Goal: Task Accomplishment & Management: Manage account settings

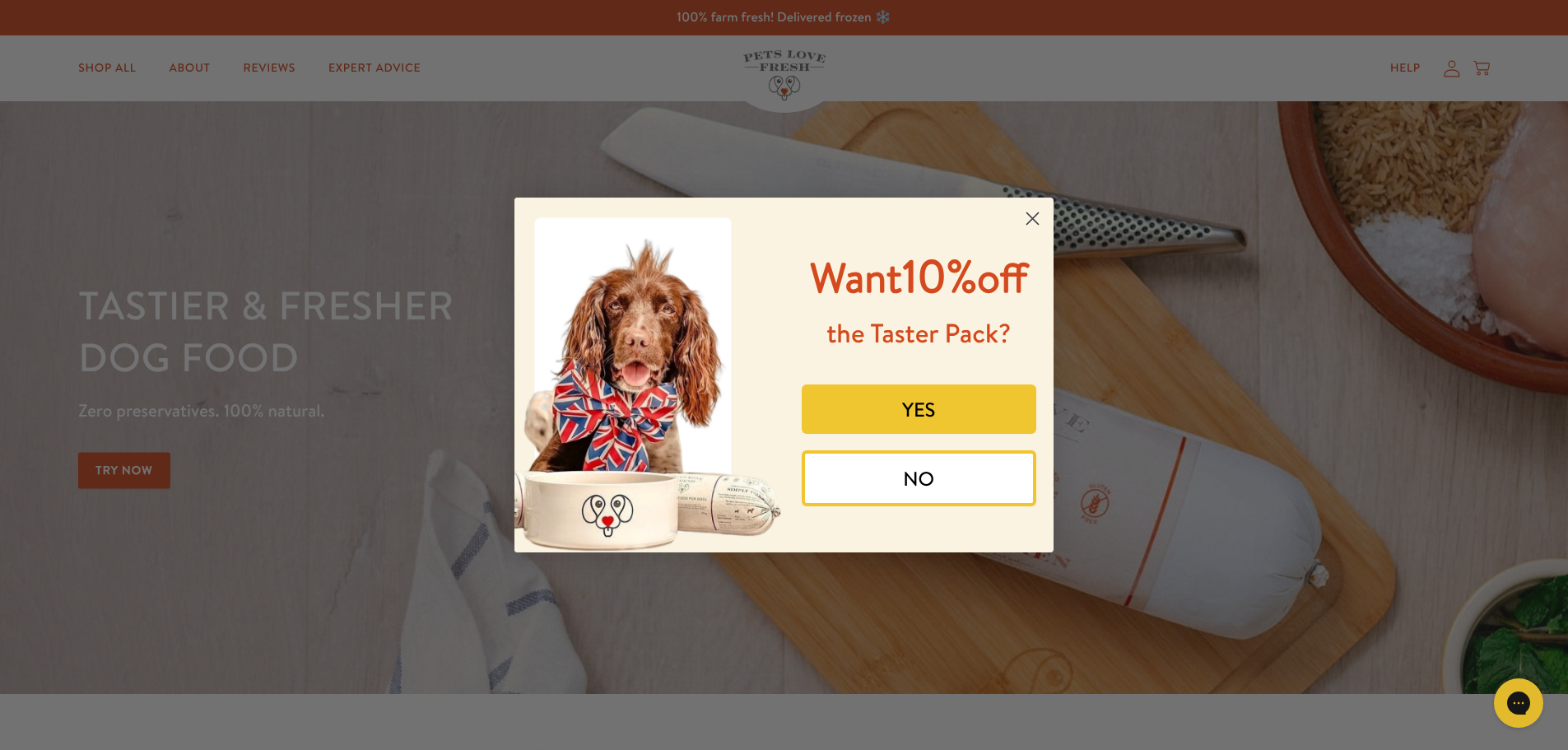
click at [1033, 215] on circle "Close dialog" at bounding box center [1033, 219] width 28 height 28
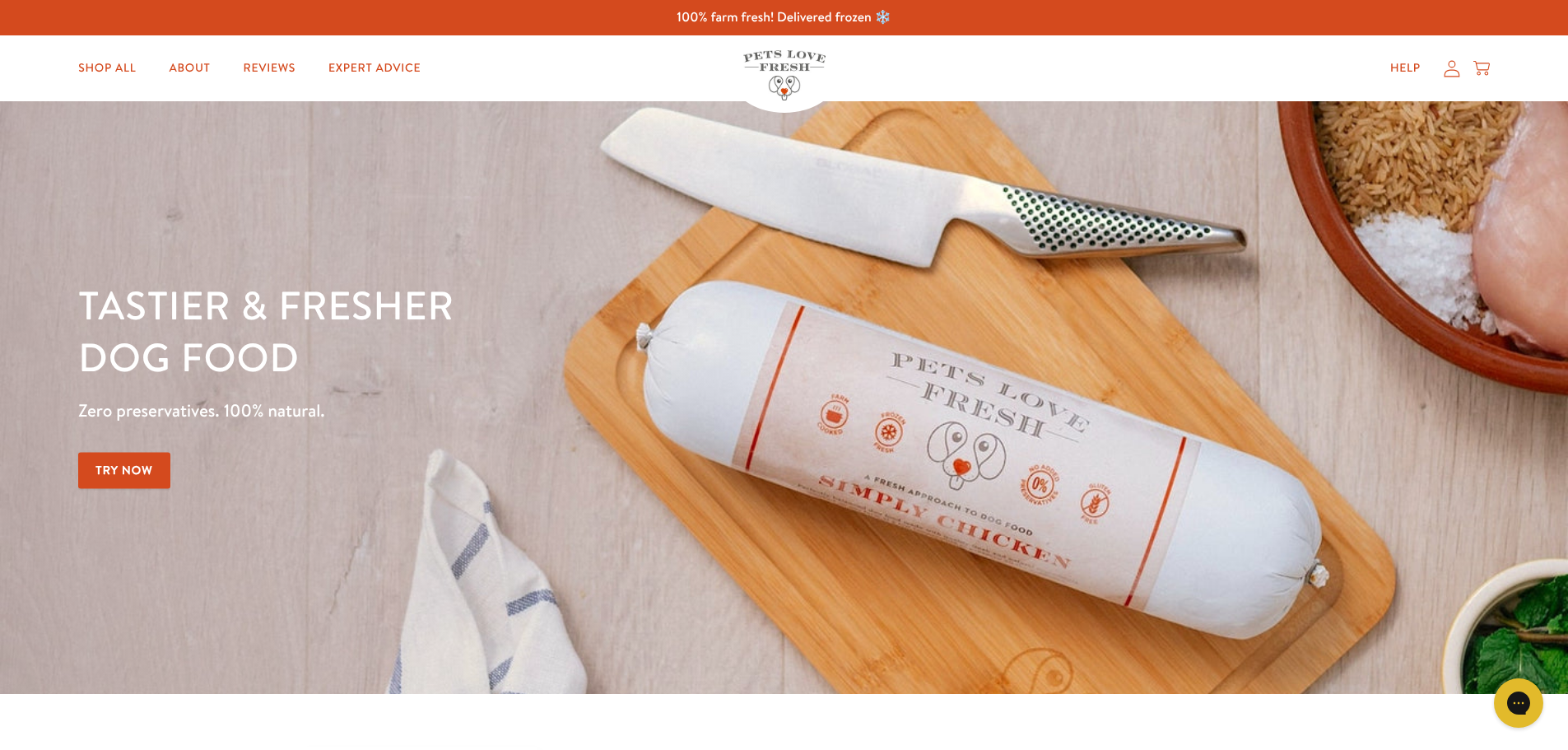
click at [1452, 67] on icon at bounding box center [1452, 68] width 16 height 17
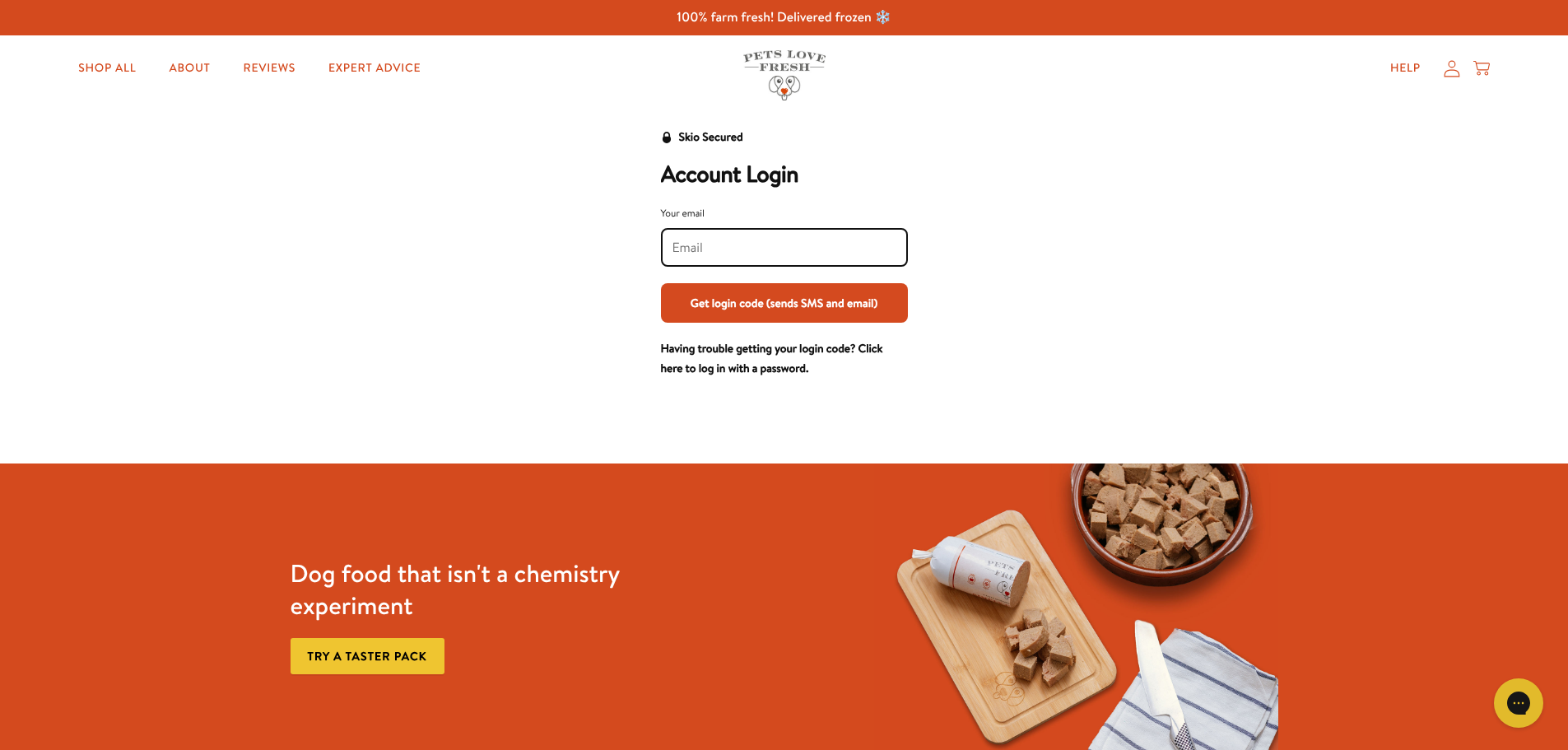
click at [731, 240] on input "Your email" at bounding box center [784, 247] width 224 height 18
click at [775, 304] on button "Get login code (sends SMS and email)" at bounding box center [784, 303] width 247 height 39
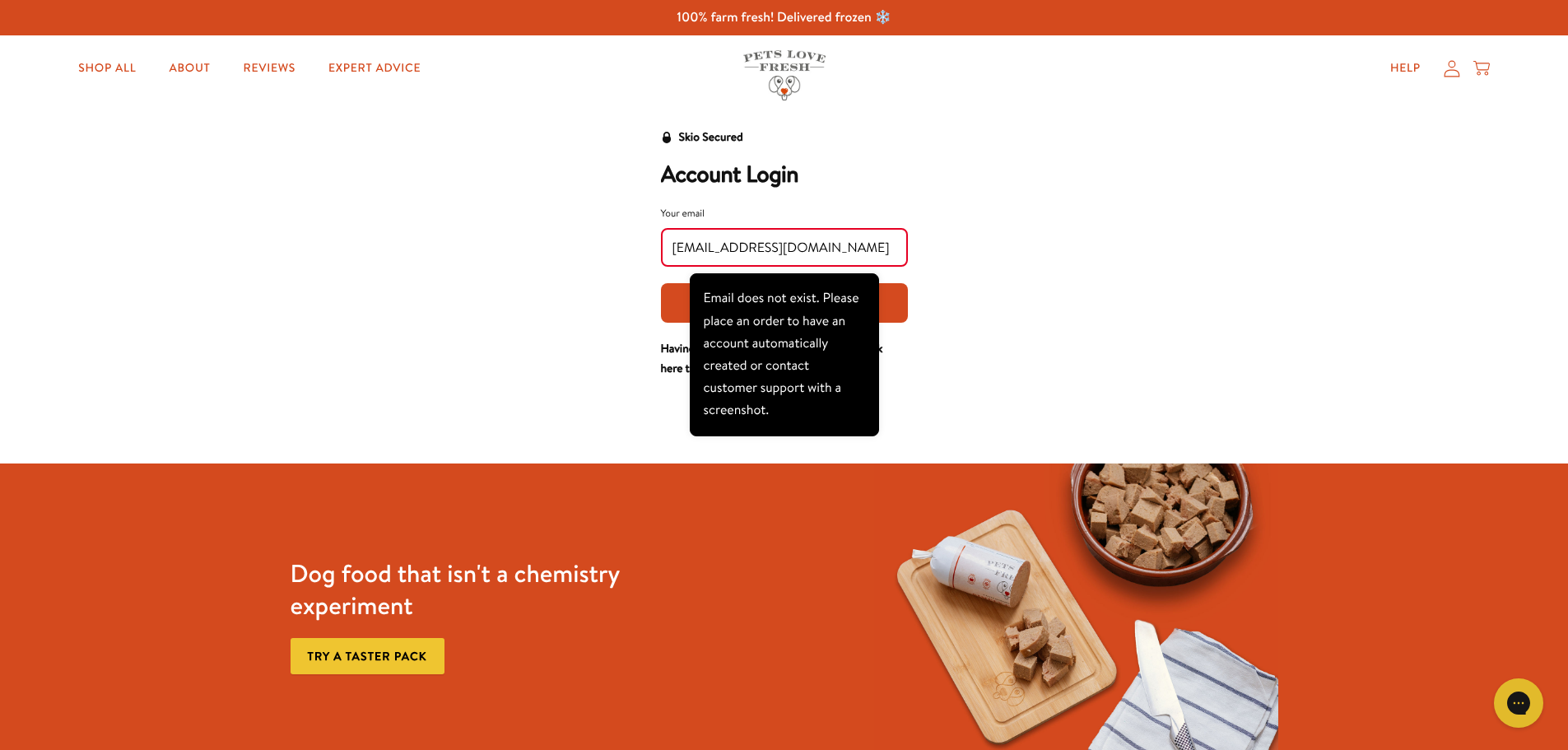
click at [1007, 380] on div at bounding box center [784, 384] width 1568 height 13
click at [812, 251] on input "nikkifreeman@btintermet.com" at bounding box center [784, 247] width 224 height 18
type input "nikkifreeman@btinternet.com"
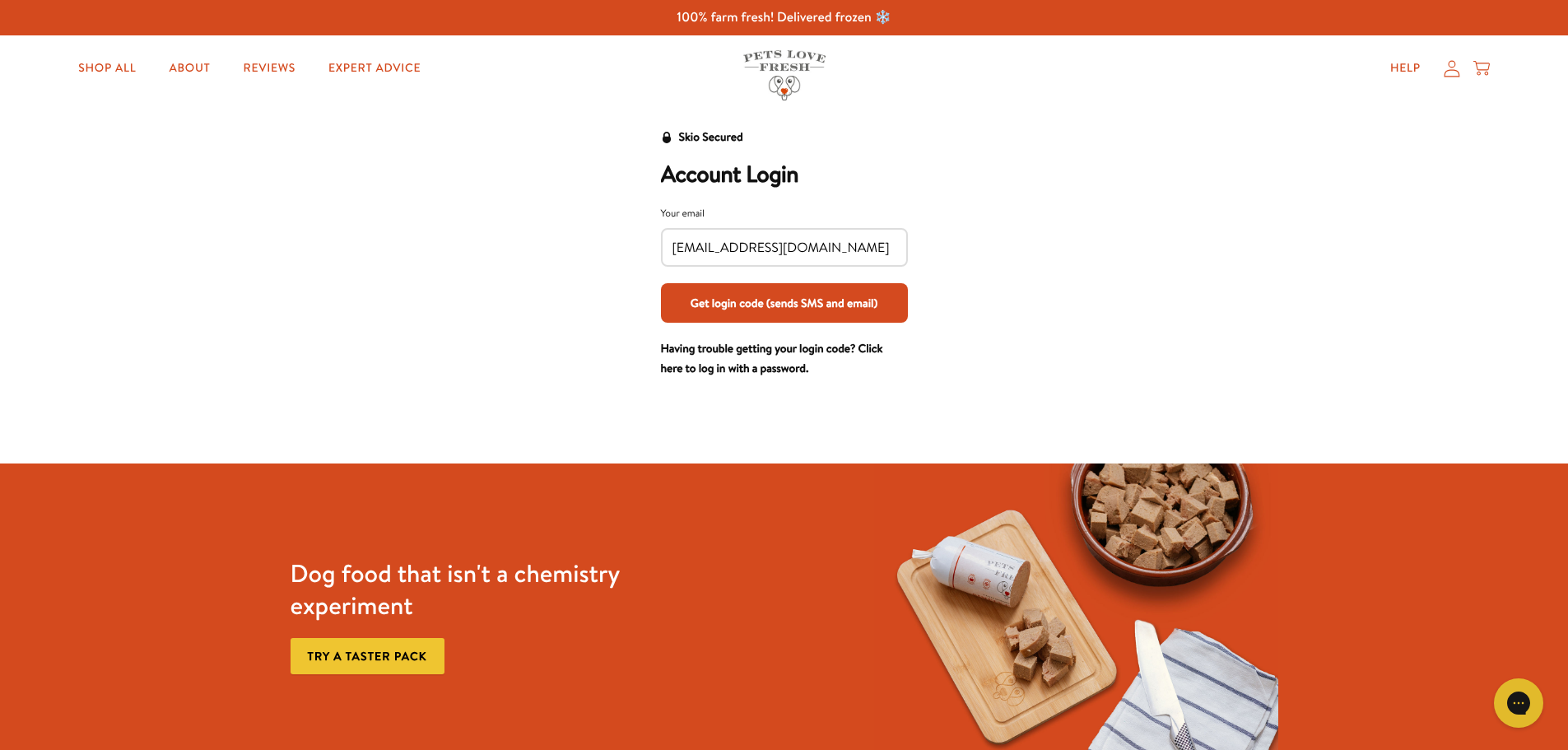
click at [775, 299] on button "Get login code (sends SMS and email)" at bounding box center [784, 303] width 247 height 39
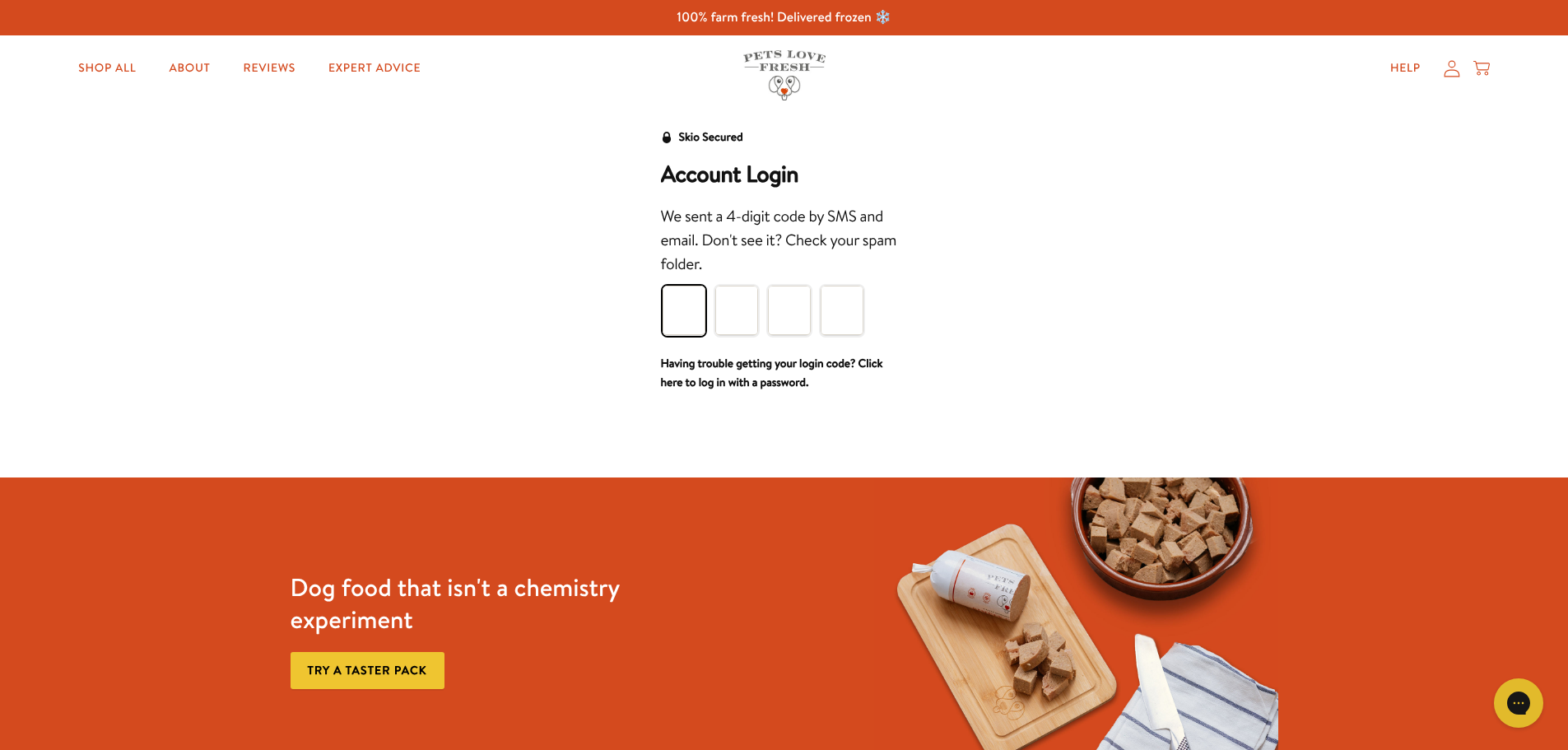
type input "1"
type input "6"
type input "5"
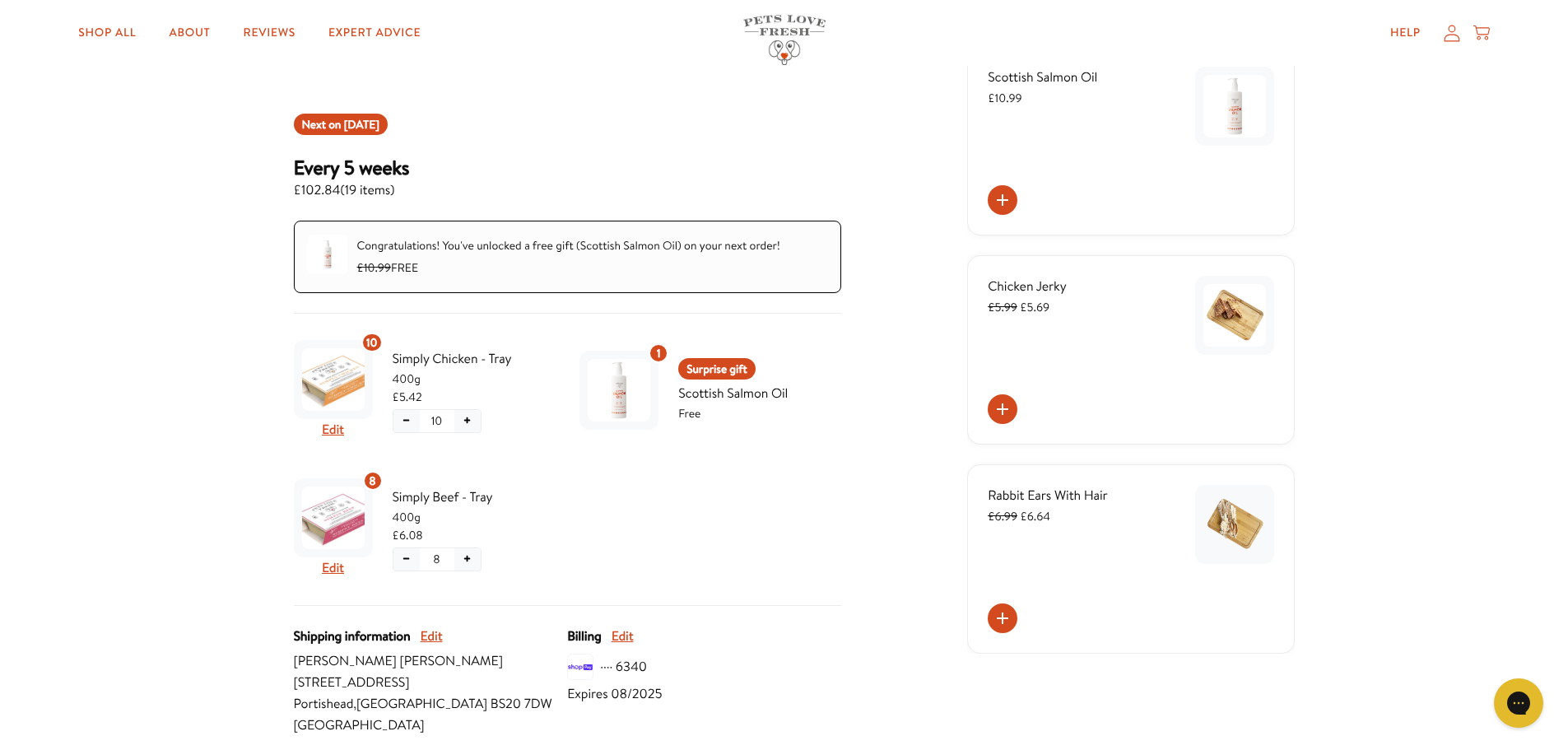
scroll to position [168, 0]
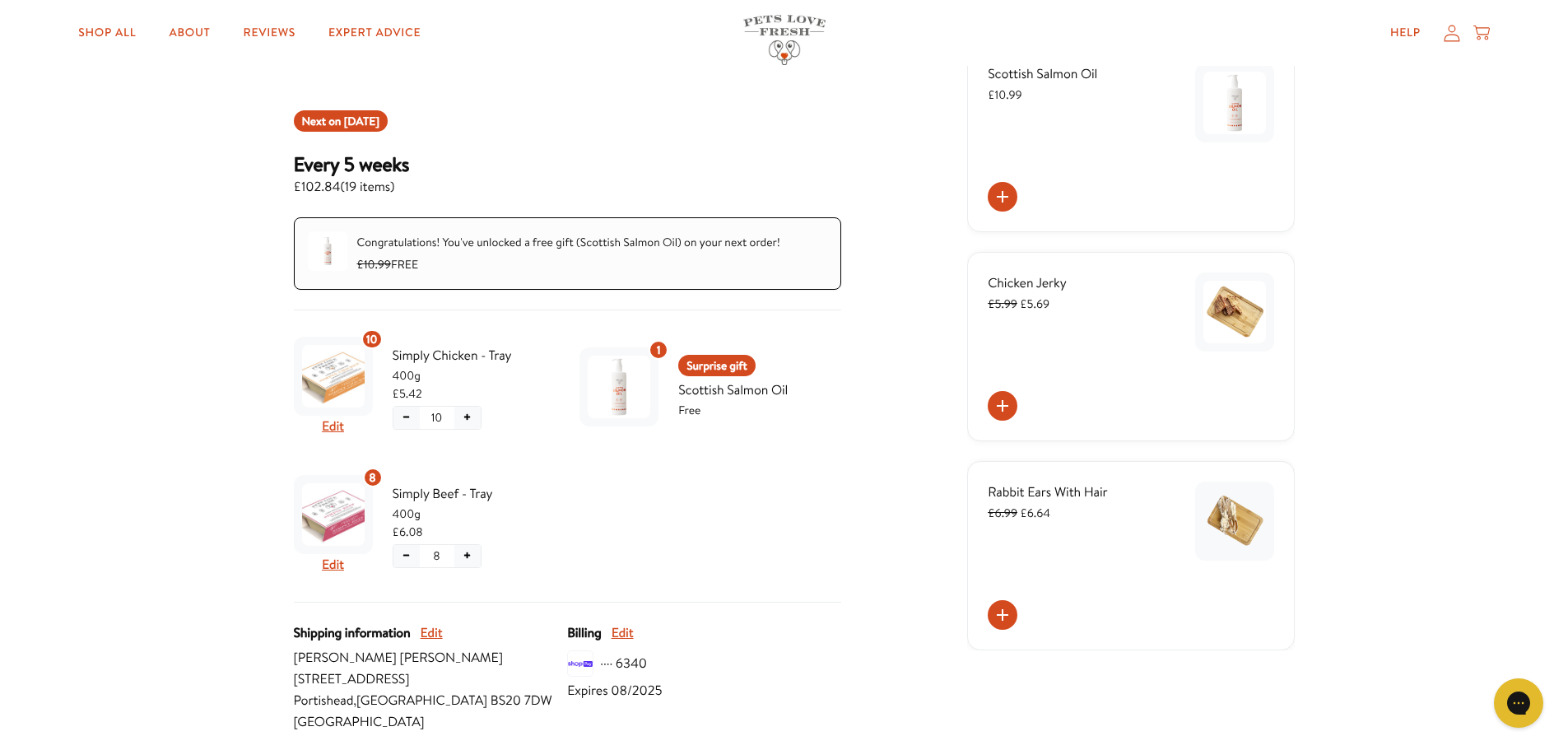
click at [405, 557] on button "−" at bounding box center [406, 556] width 27 height 23
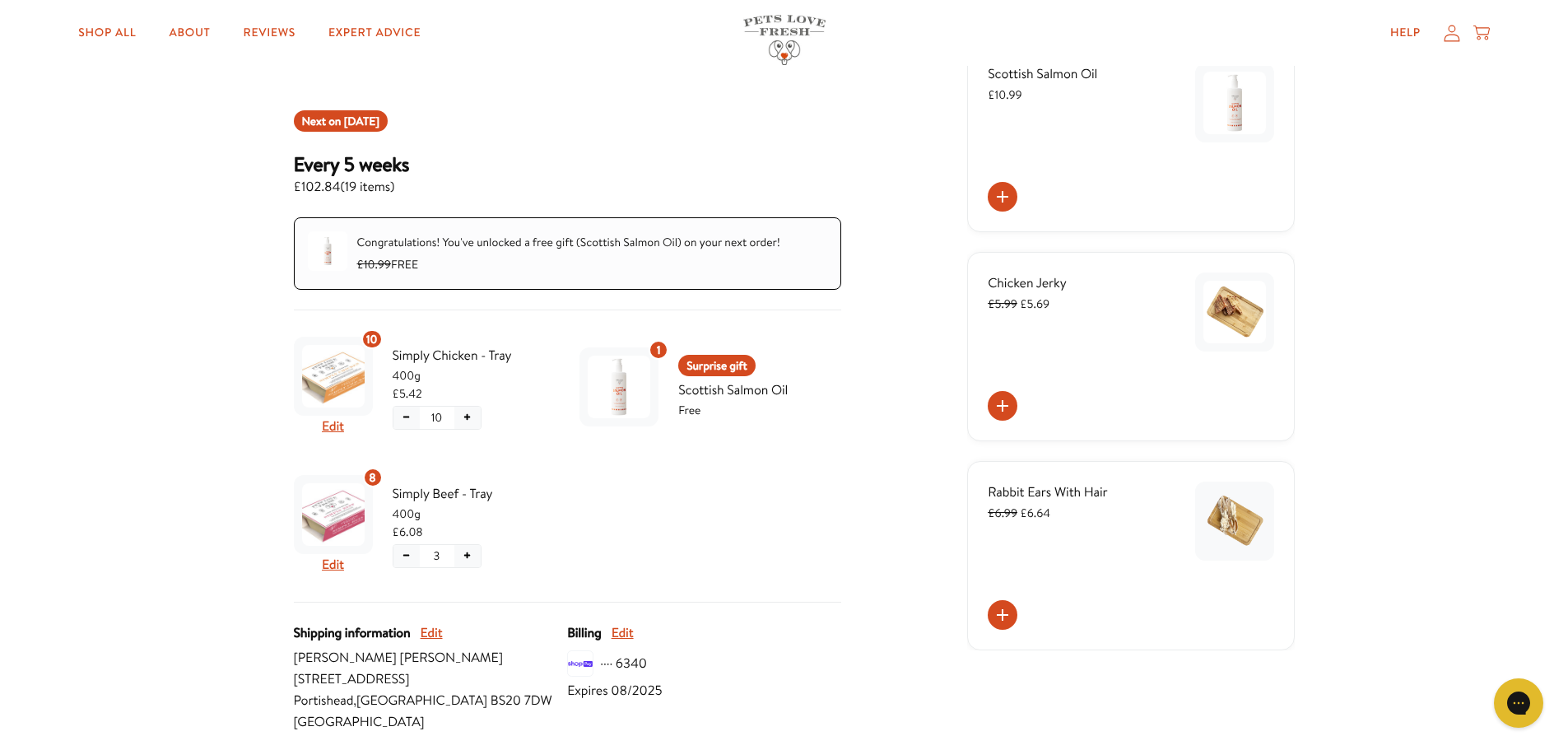
click at [405, 557] on button "−" at bounding box center [406, 556] width 27 height 23
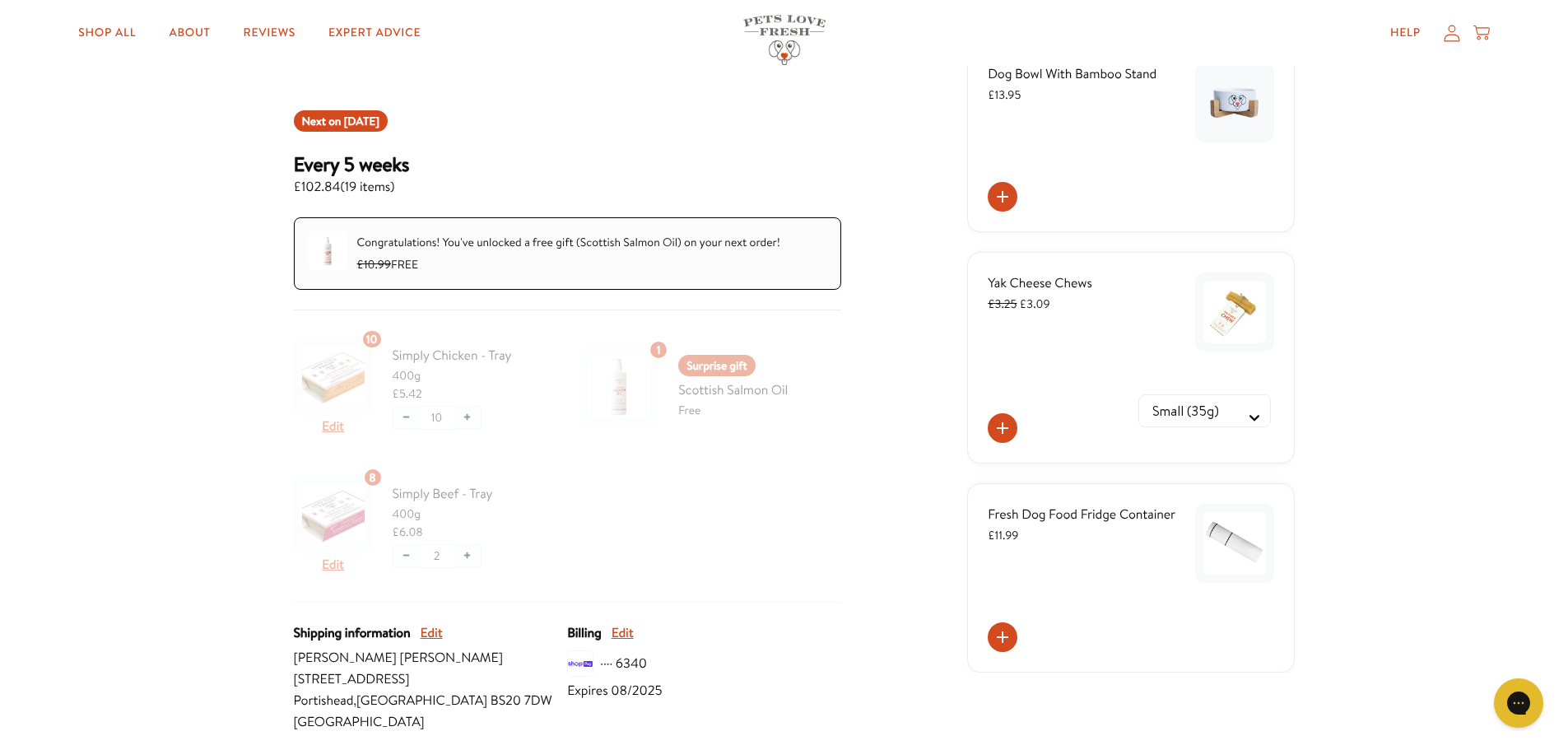
click at [466, 417] on div at bounding box center [568, 466] width 548 height 273
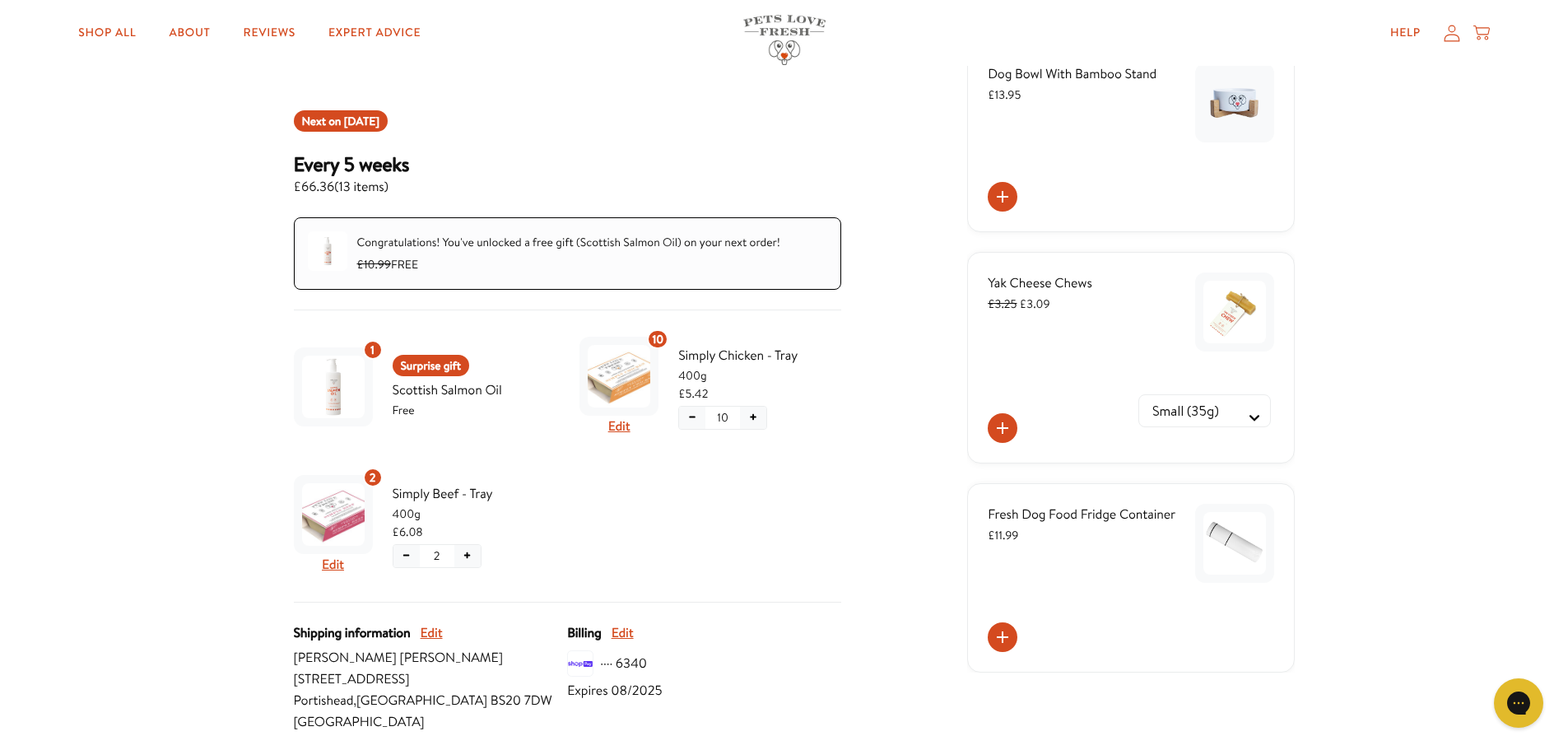
click at [754, 417] on button "+" at bounding box center [753, 418] width 27 height 23
click at [754, 417] on div "1 Surprise gift Scottish Salmon Oil Free 10 Edit Simply Chicken - Tray 400g £5.…" at bounding box center [568, 466] width 548 height 273
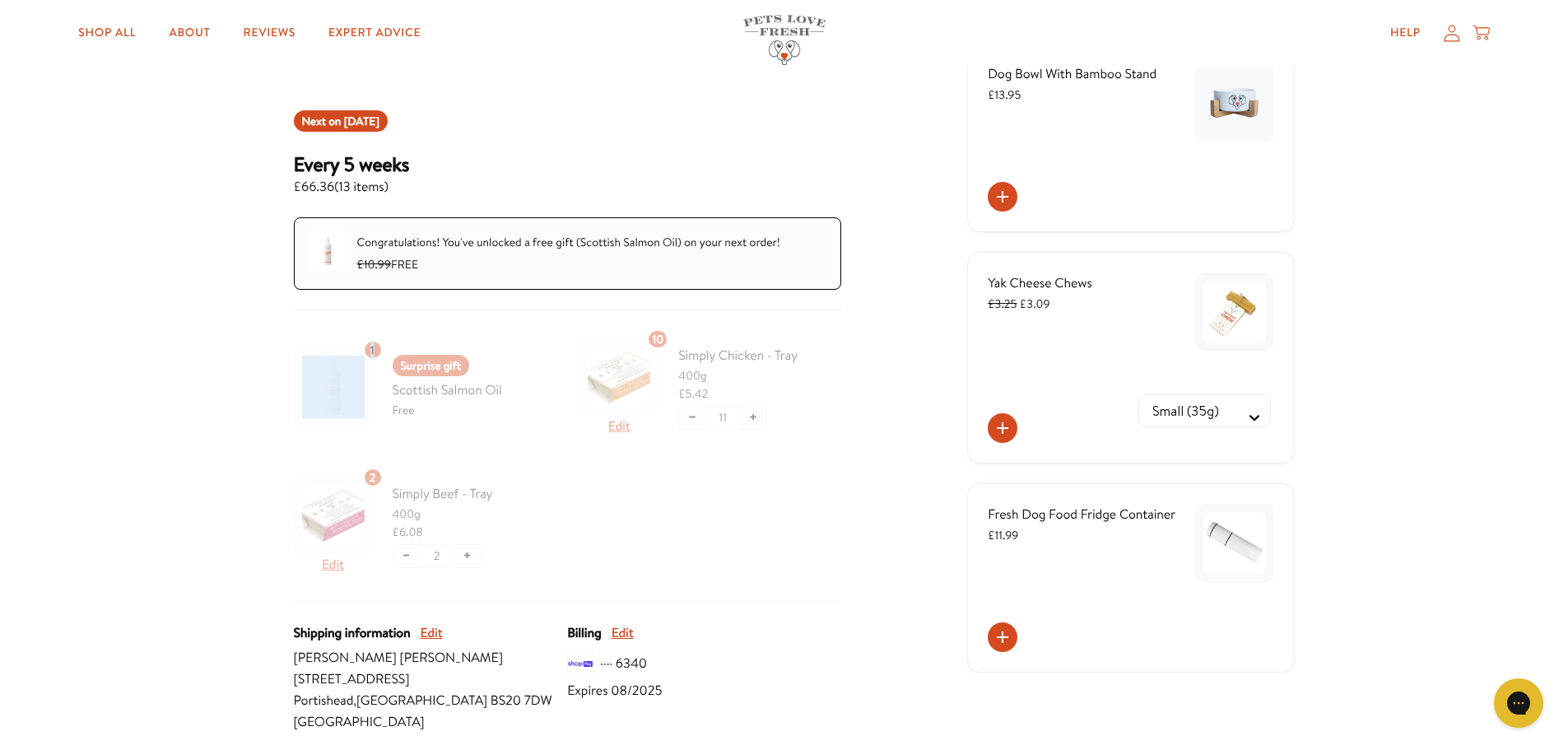
click at [754, 417] on div at bounding box center [568, 466] width 548 height 273
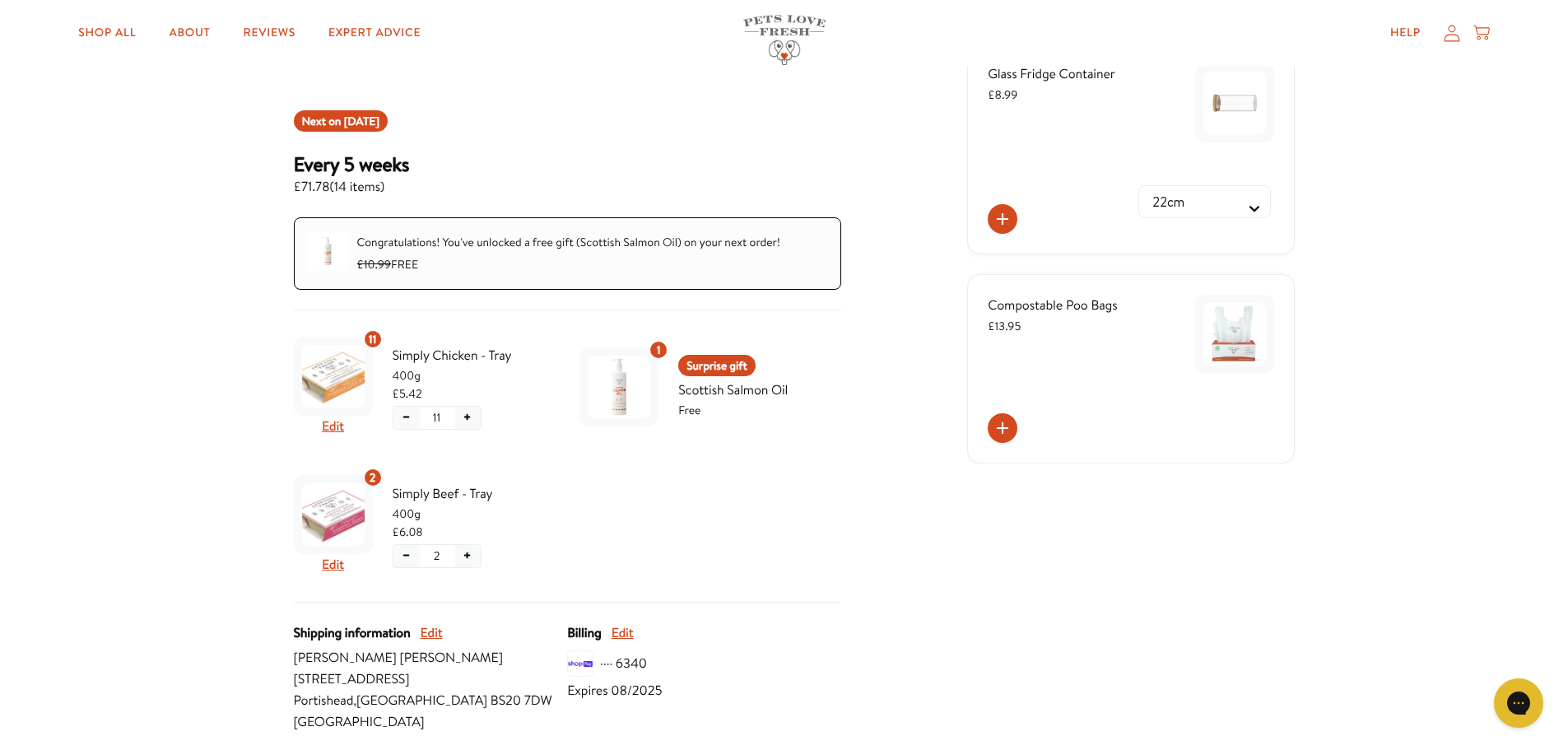
click at [468, 413] on button "+" at bounding box center [467, 418] width 27 height 23
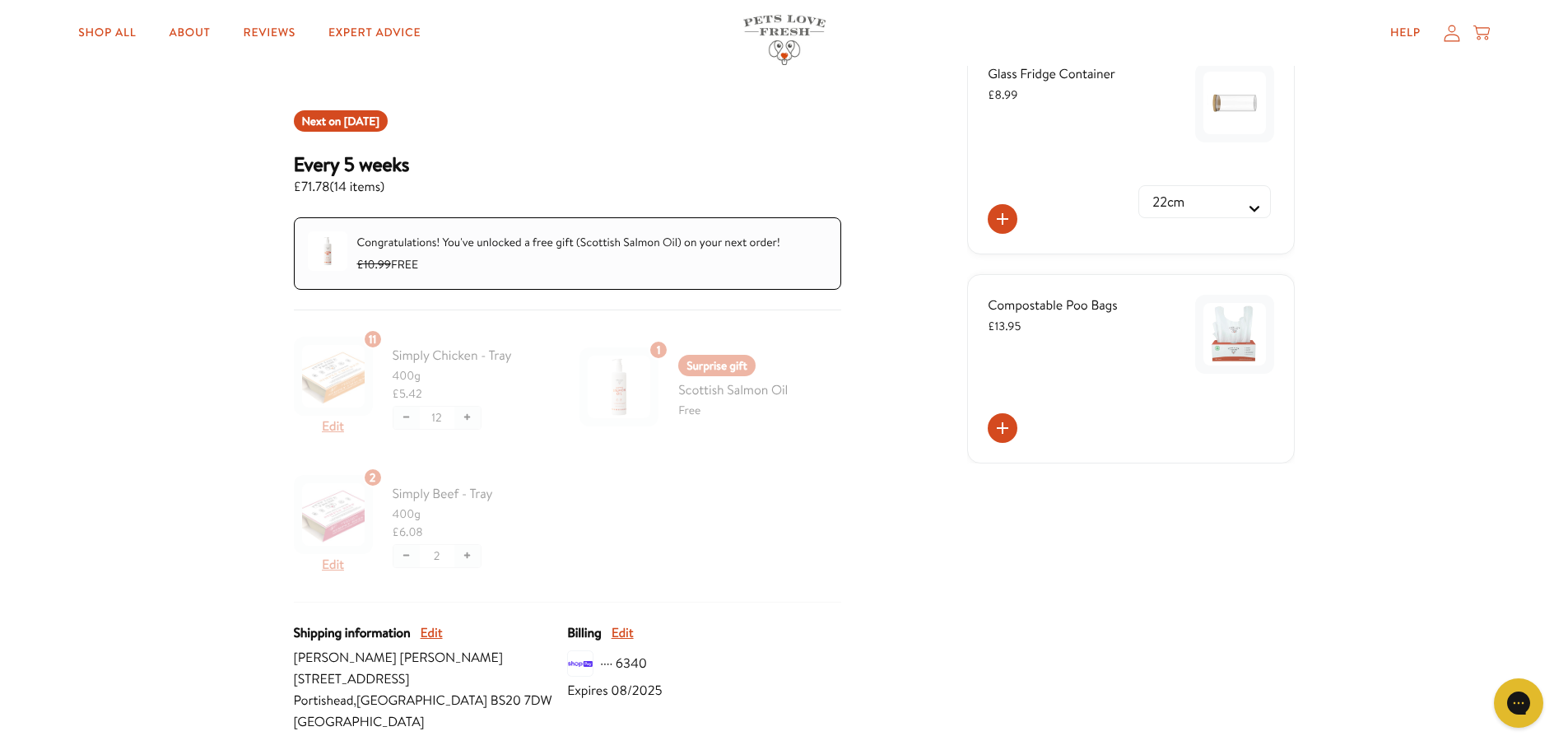
click at [468, 413] on div at bounding box center [568, 466] width 548 height 273
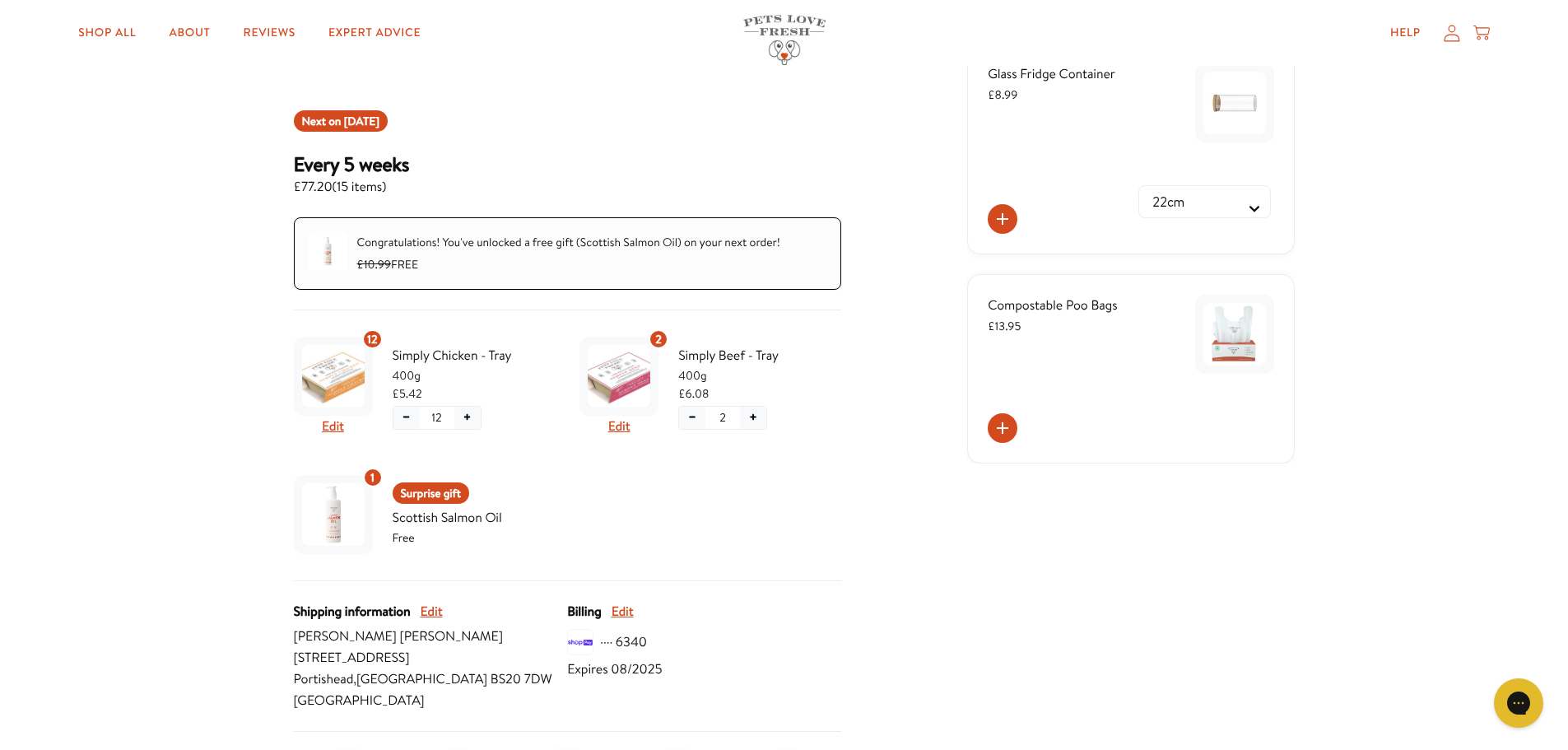
click at [468, 418] on button "+" at bounding box center [467, 418] width 27 height 23
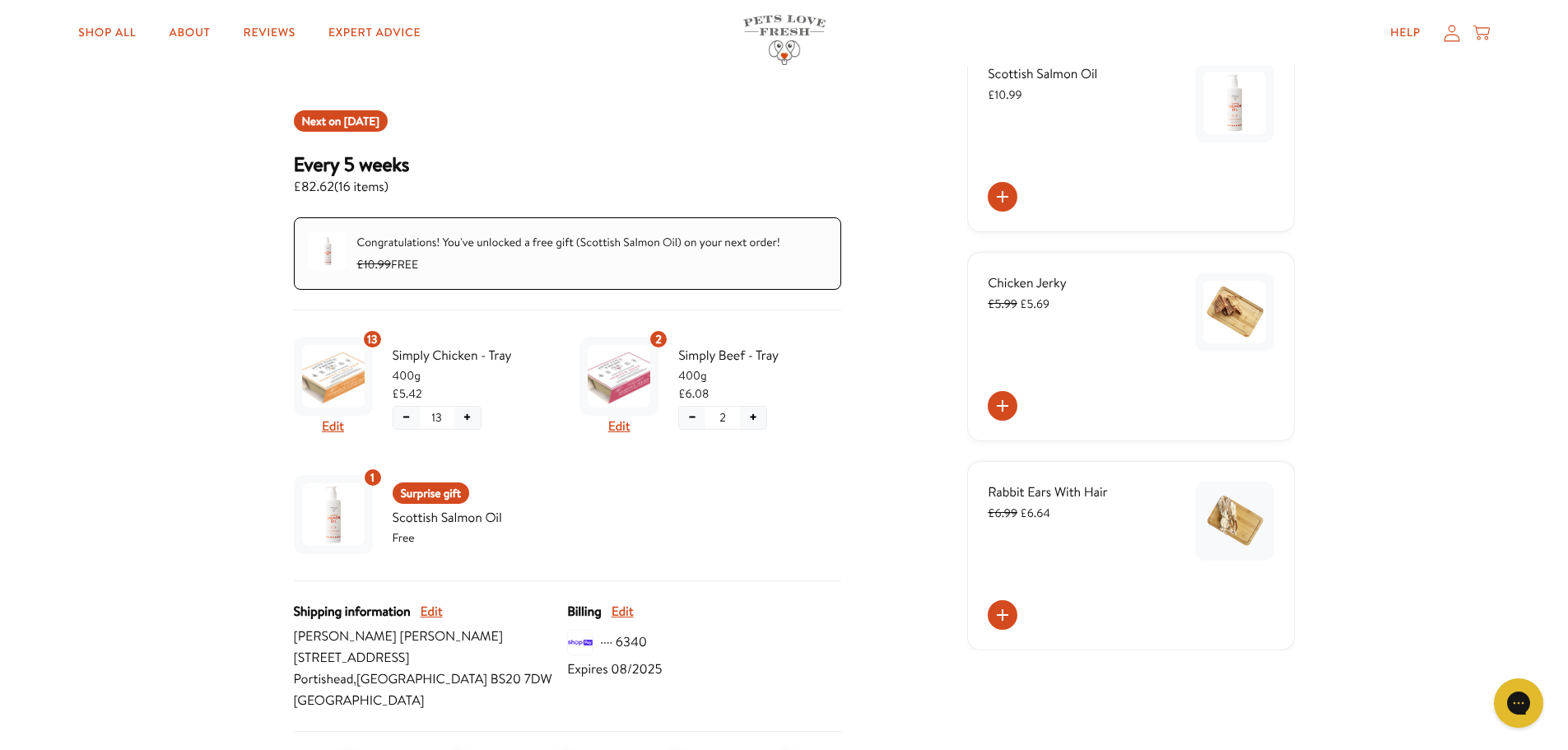
click at [467, 413] on button "+" at bounding box center [467, 418] width 27 height 23
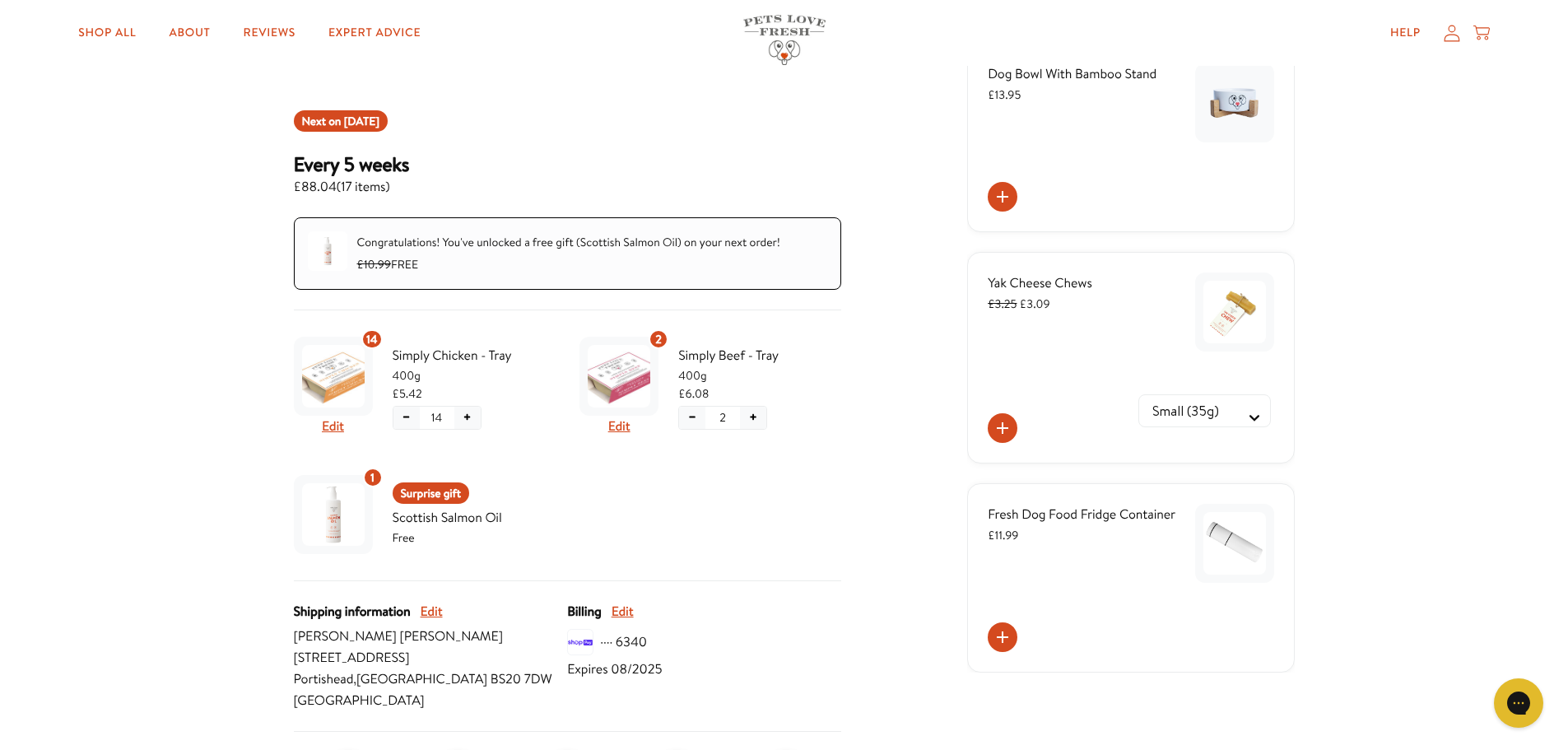
click at [468, 418] on button "+" at bounding box center [467, 418] width 27 height 23
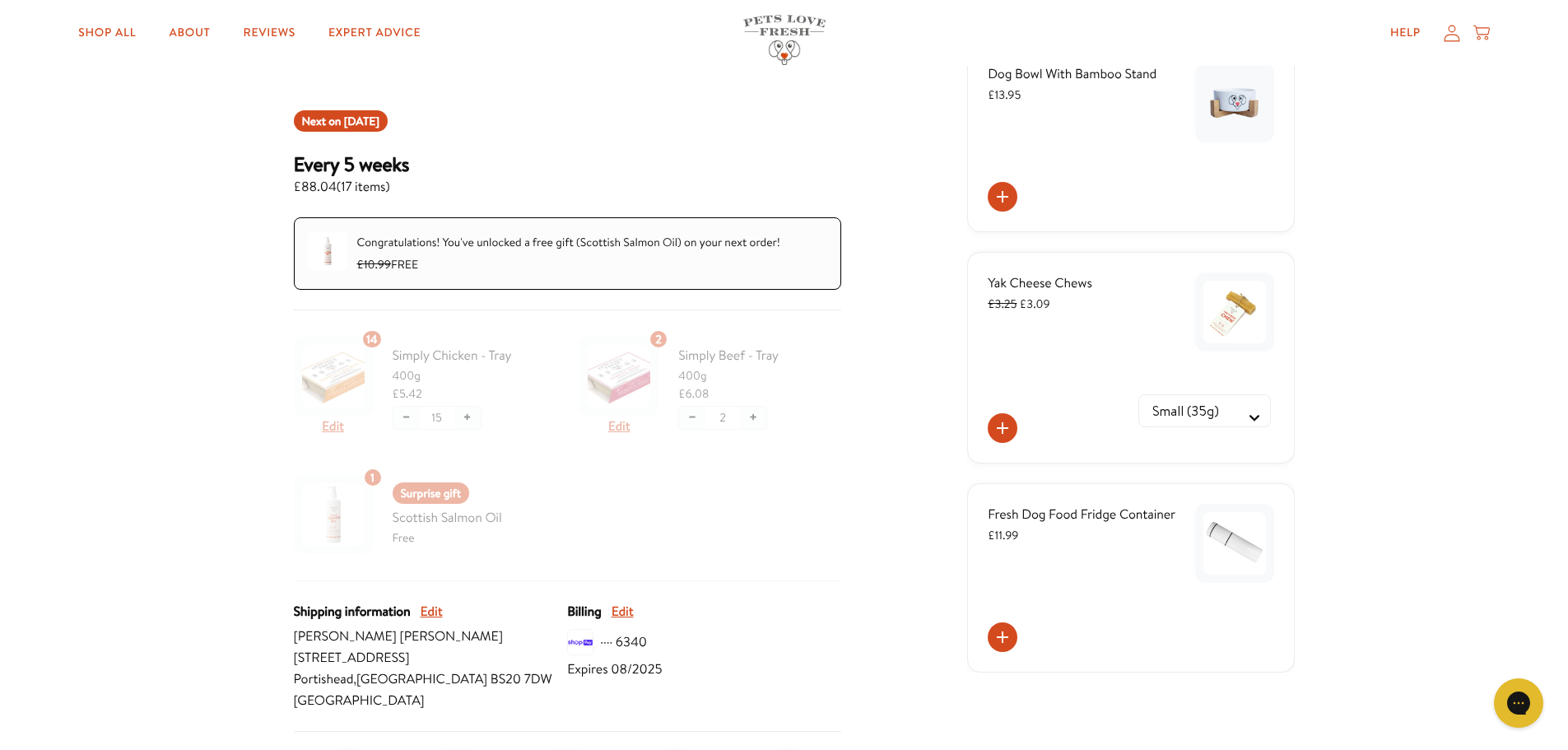
click at [468, 418] on div at bounding box center [568, 455] width 548 height 251
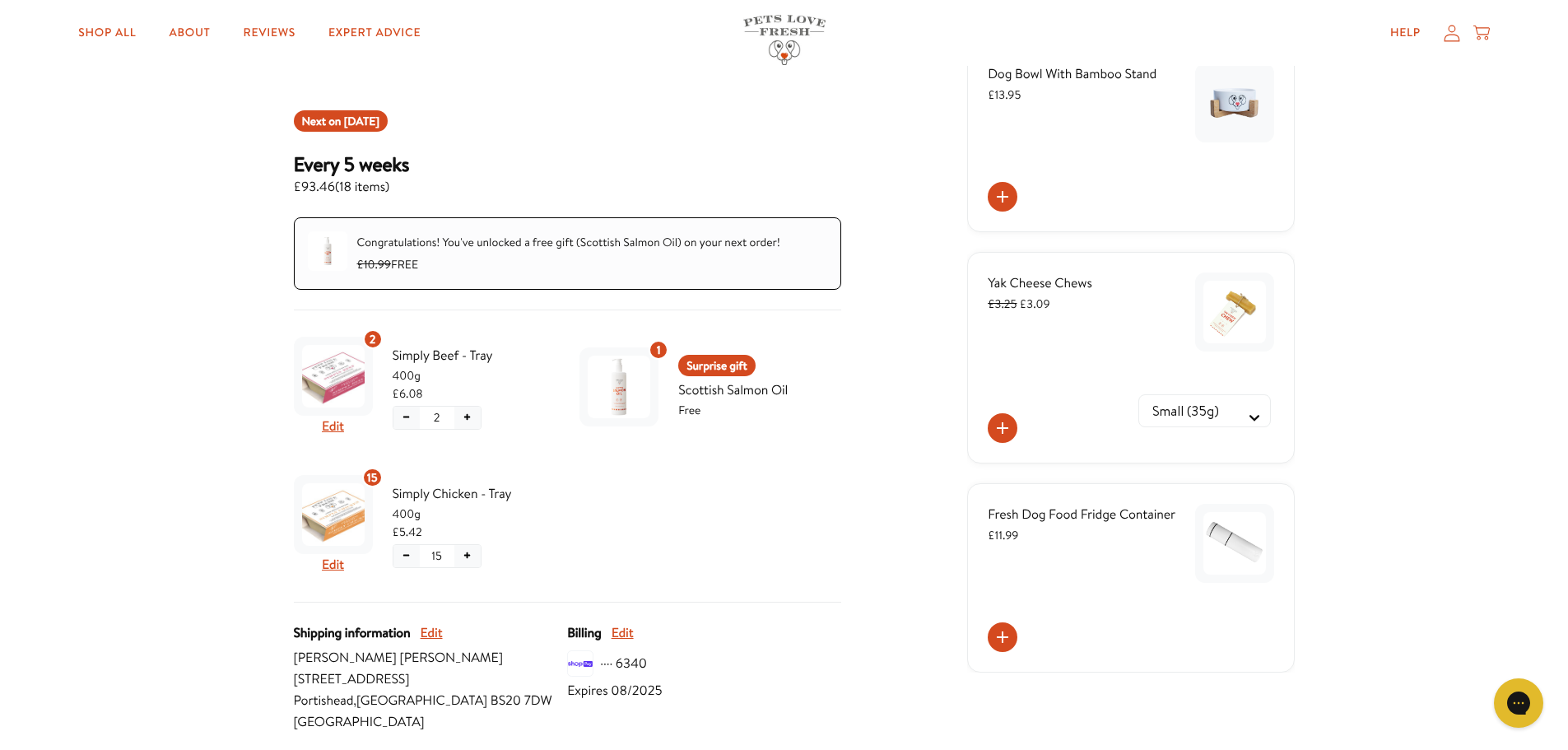
click at [464, 418] on button "+" at bounding box center [467, 418] width 27 height 23
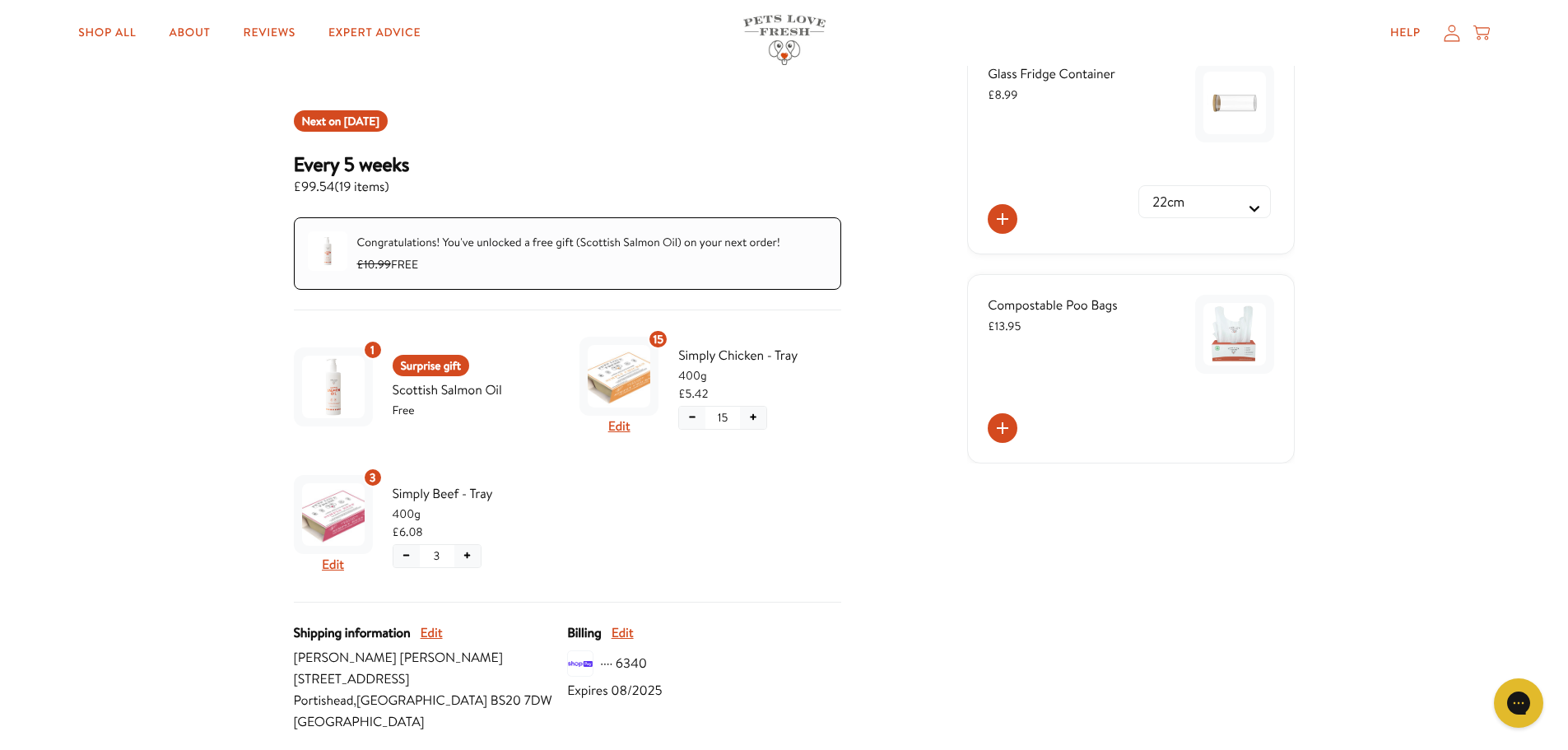
click at [407, 558] on button "−" at bounding box center [406, 556] width 27 height 23
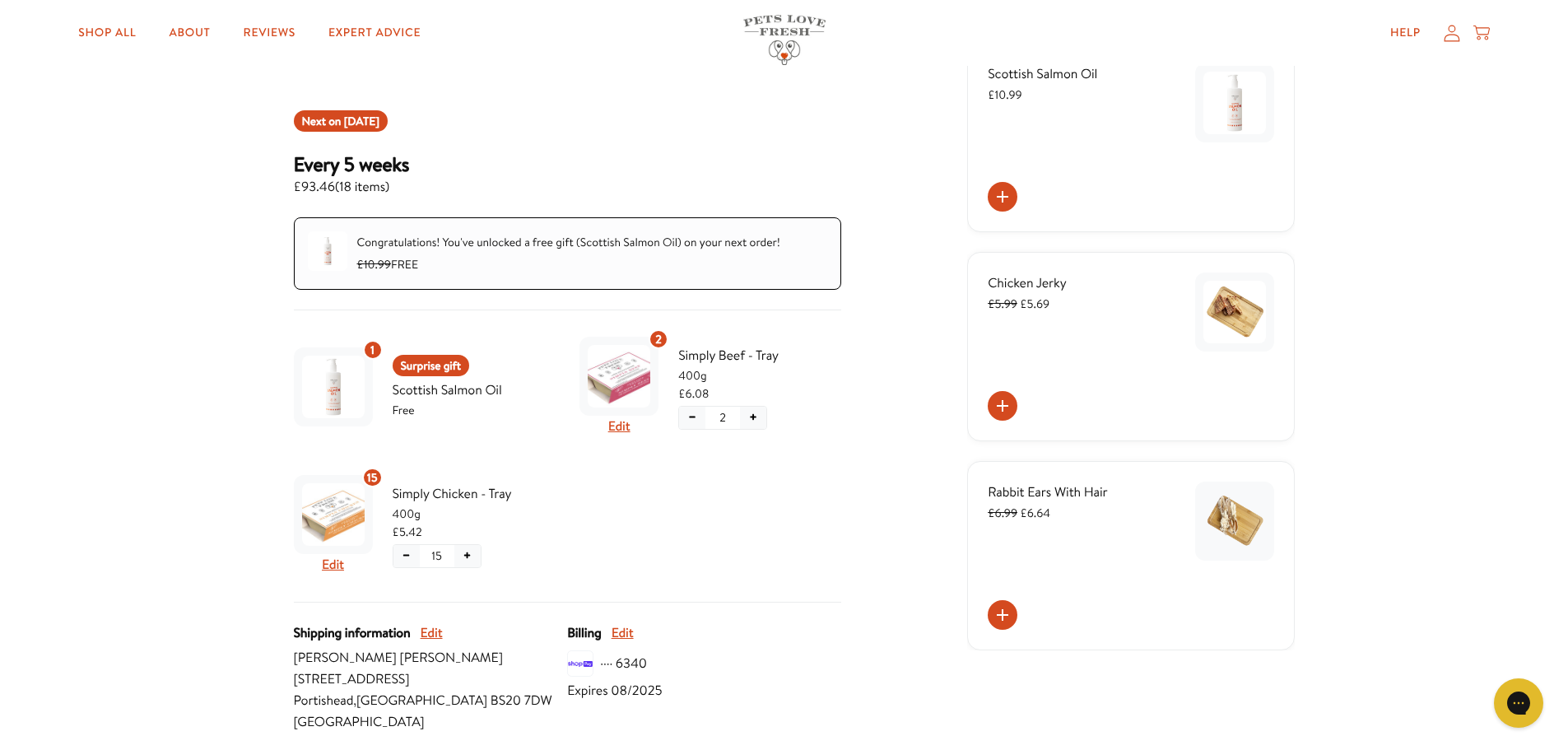
click at [752, 415] on button "+" at bounding box center [753, 418] width 27 height 23
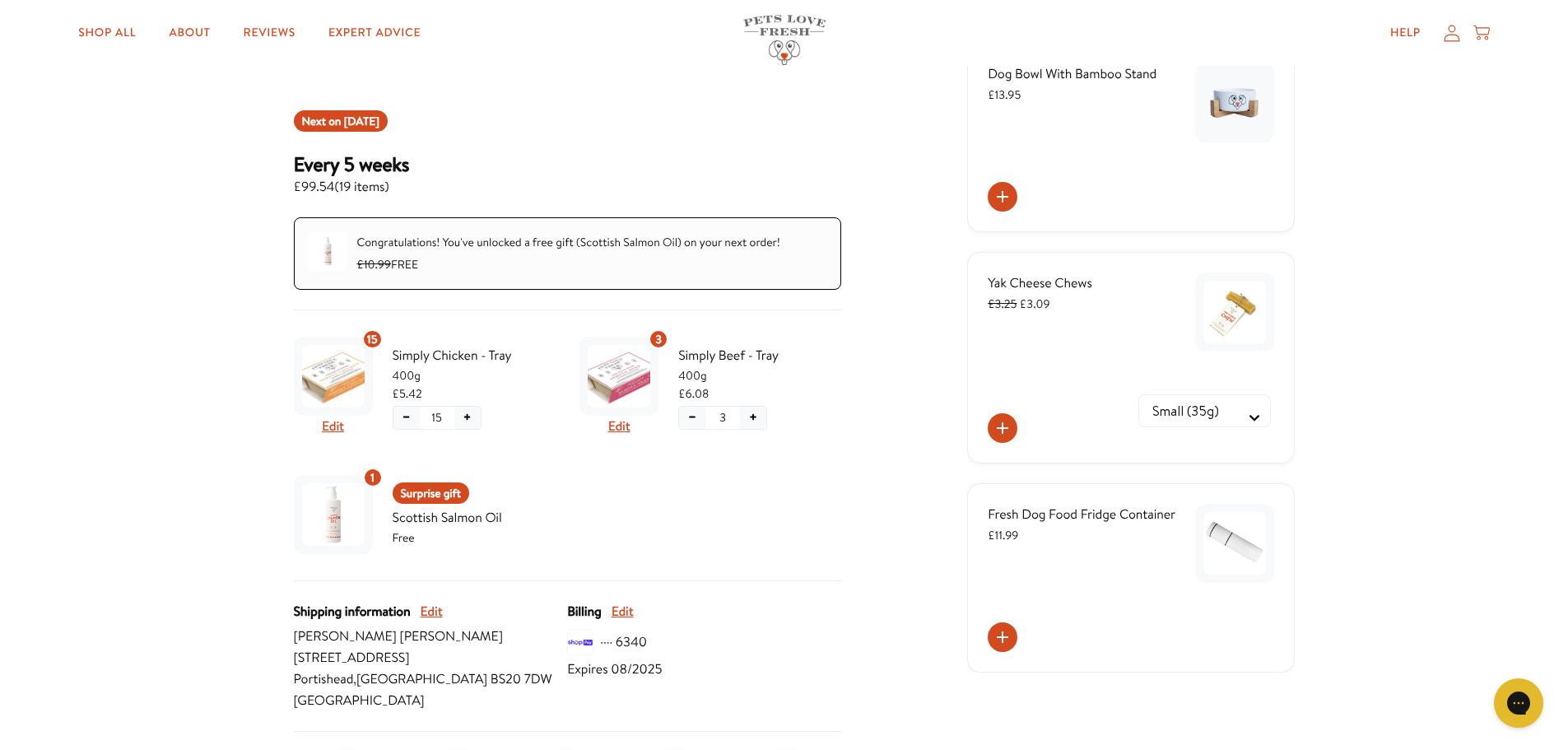
click at [688, 418] on button "−" at bounding box center [692, 418] width 27 height 23
click at [470, 416] on button "+" at bounding box center [467, 418] width 27 height 23
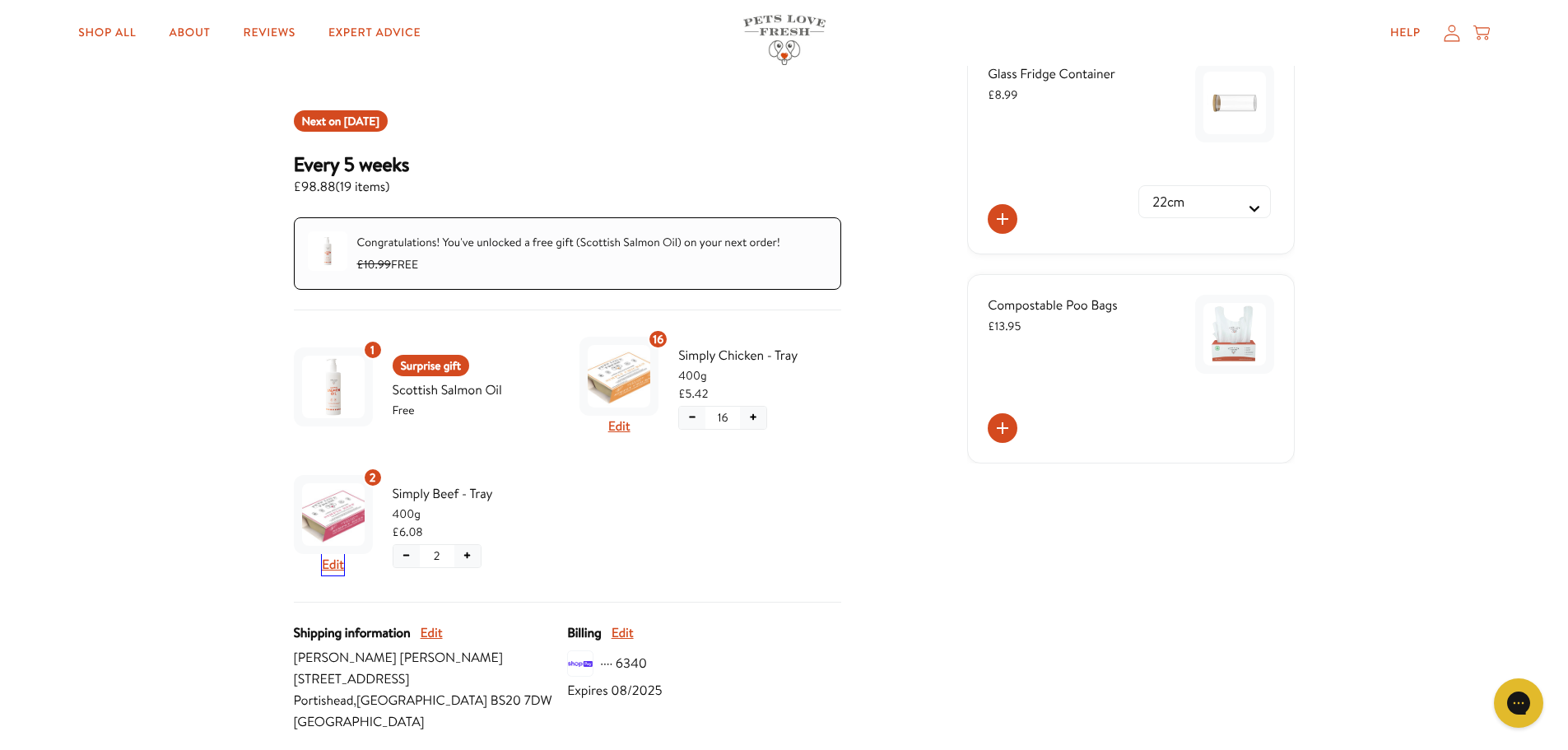
click at [337, 563] on button "Edit" at bounding box center [333, 565] width 23 height 22
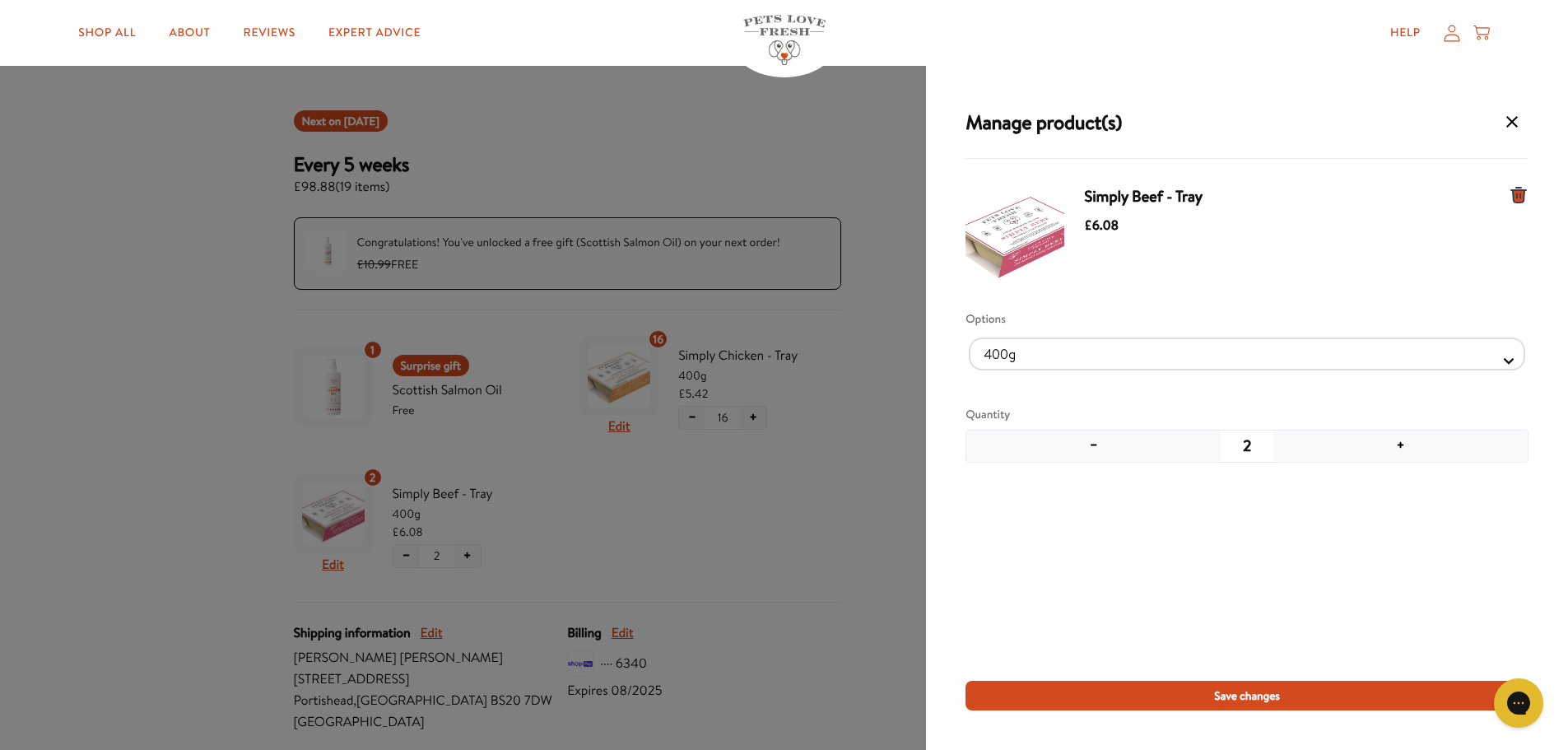
click at [1095, 447] on button "−" at bounding box center [1094, 446] width 254 height 32
click at [1517, 187] on icon "Manage products for subscription" at bounding box center [1519, 194] width 15 height 15
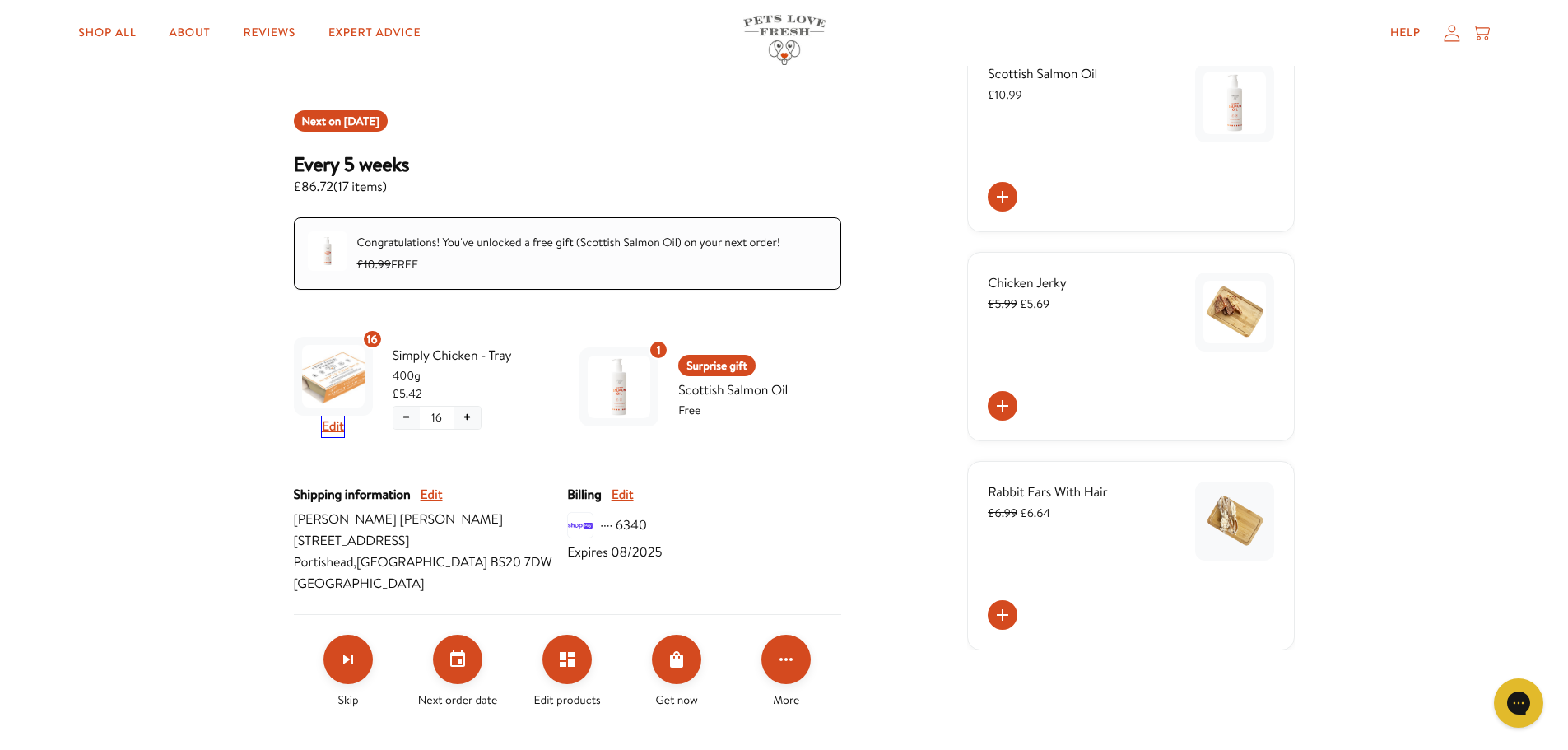
click at [327, 427] on button "Edit" at bounding box center [333, 427] width 23 height 22
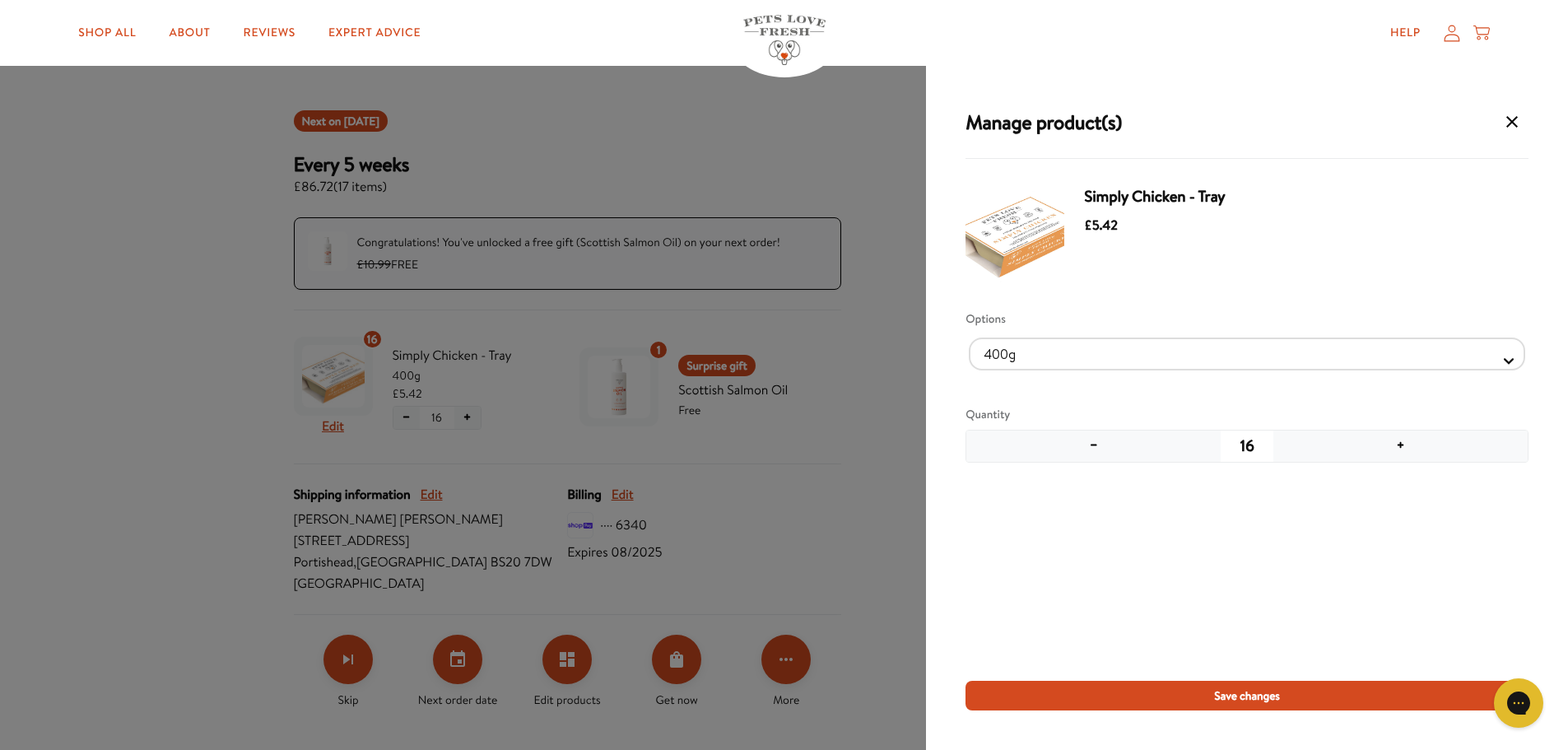
click at [1402, 443] on button "+" at bounding box center [1400, 446] width 254 height 32
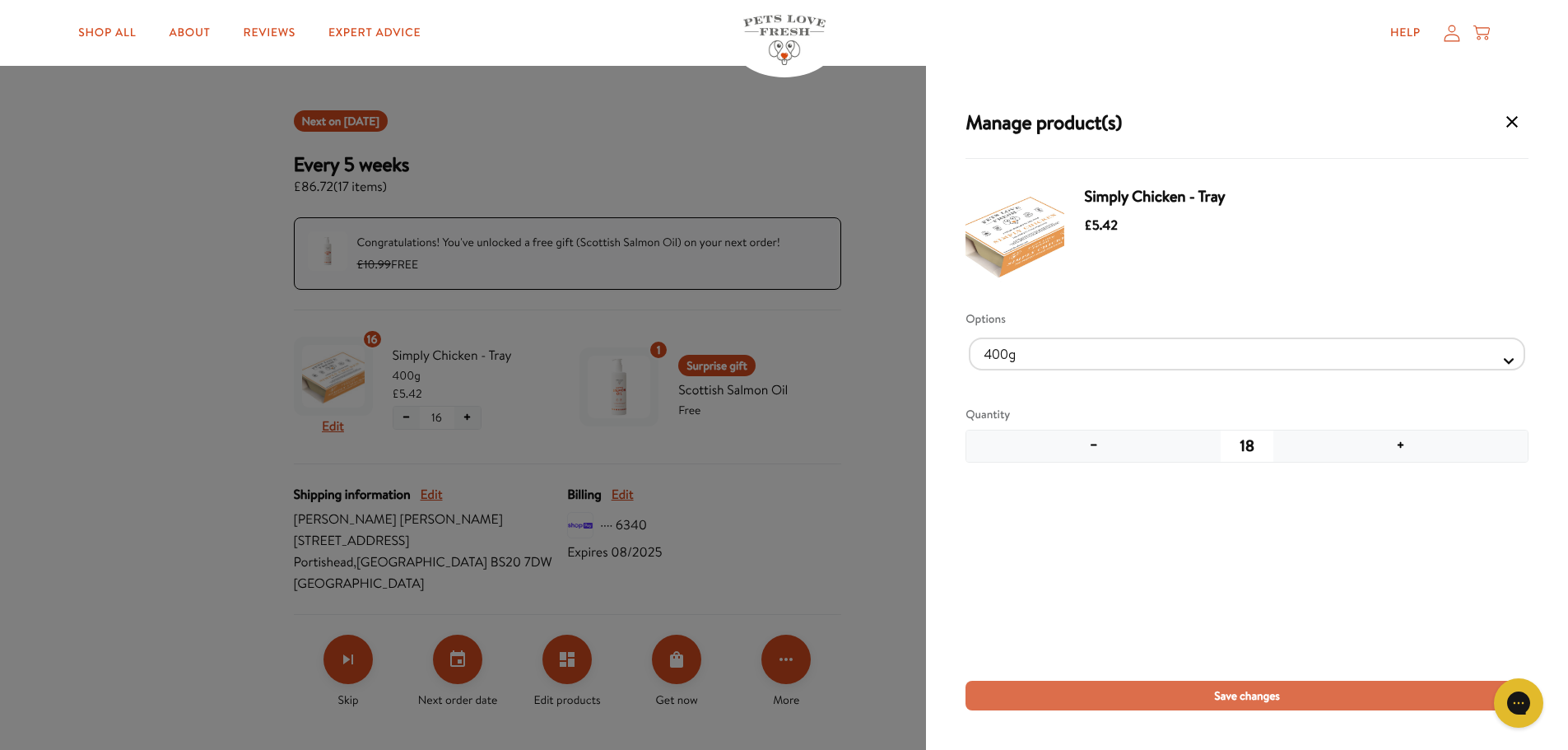
click at [1242, 693] on span "Save changes" at bounding box center [1247, 696] width 66 height 18
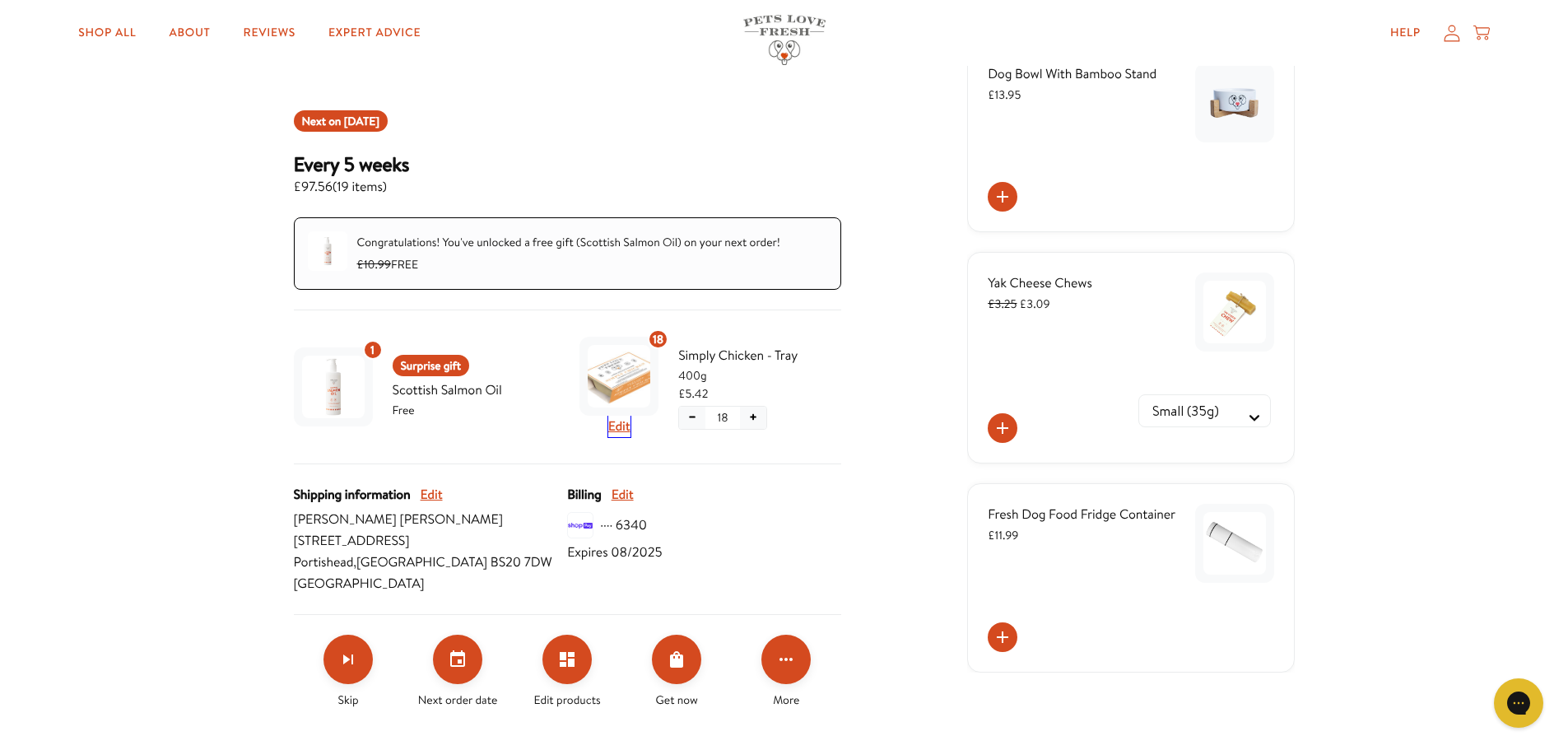
click at [618, 426] on button "Edit" at bounding box center [619, 427] width 23 height 22
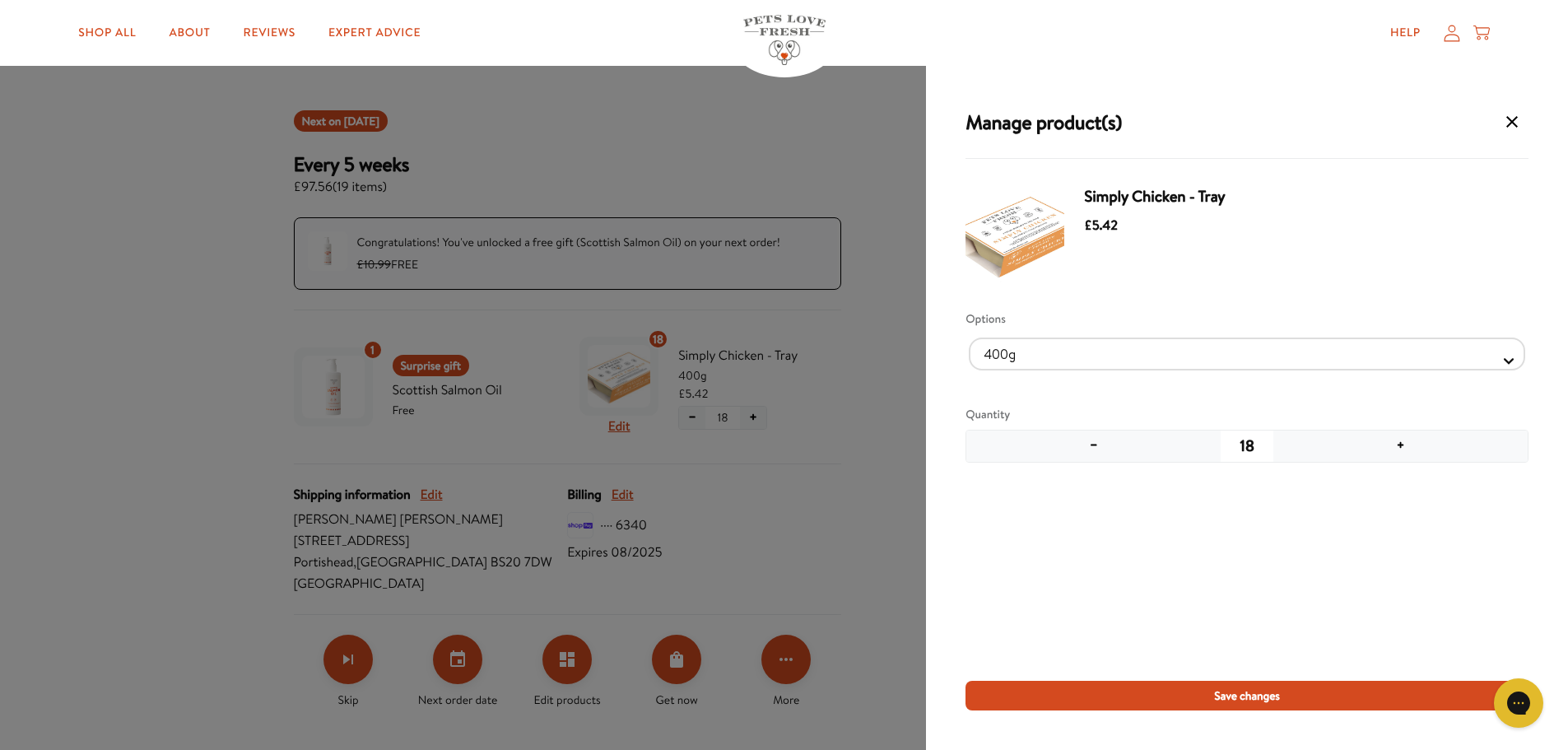
click at [1098, 440] on button "−" at bounding box center [1094, 446] width 254 height 32
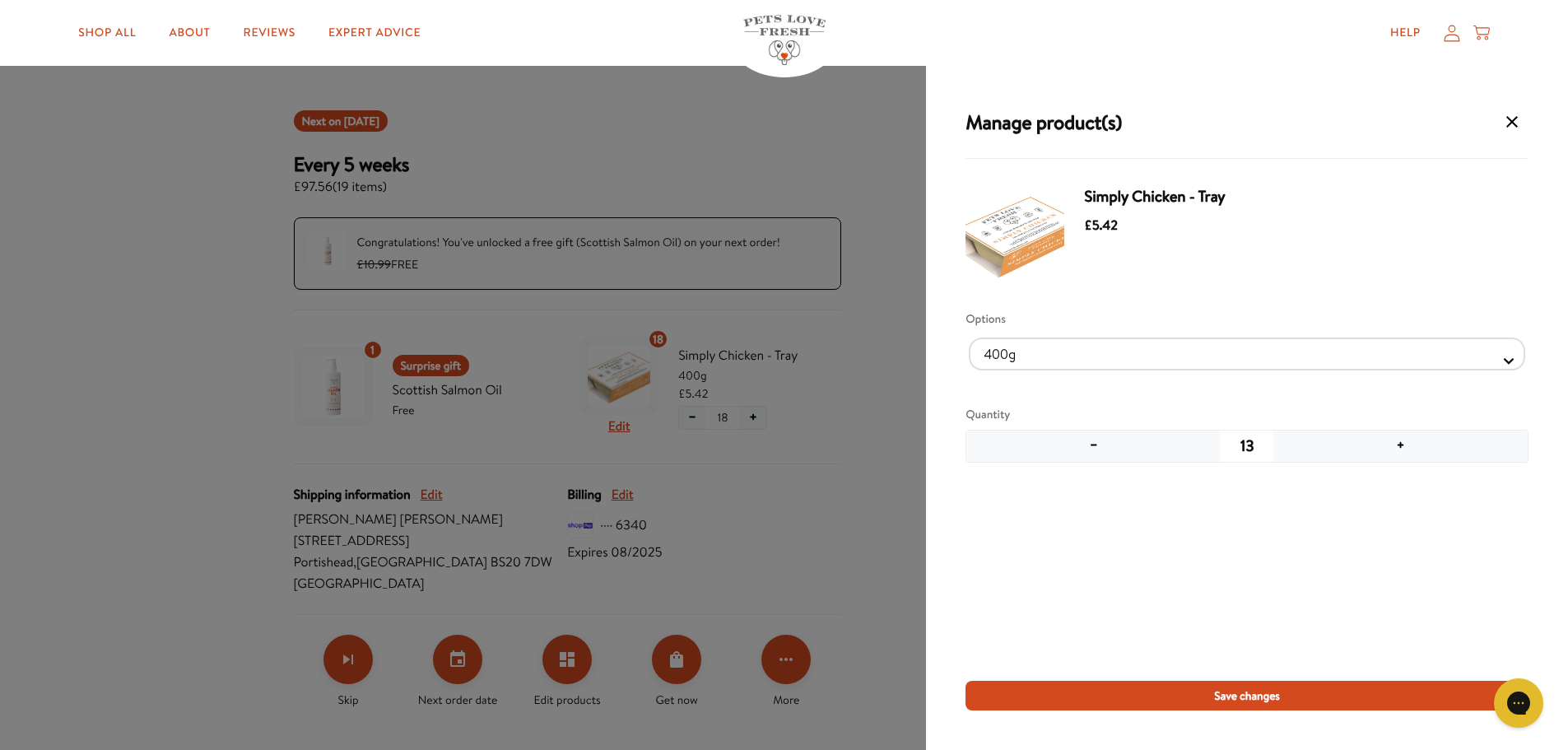
click at [1098, 440] on button "−" at bounding box center [1094, 446] width 254 height 32
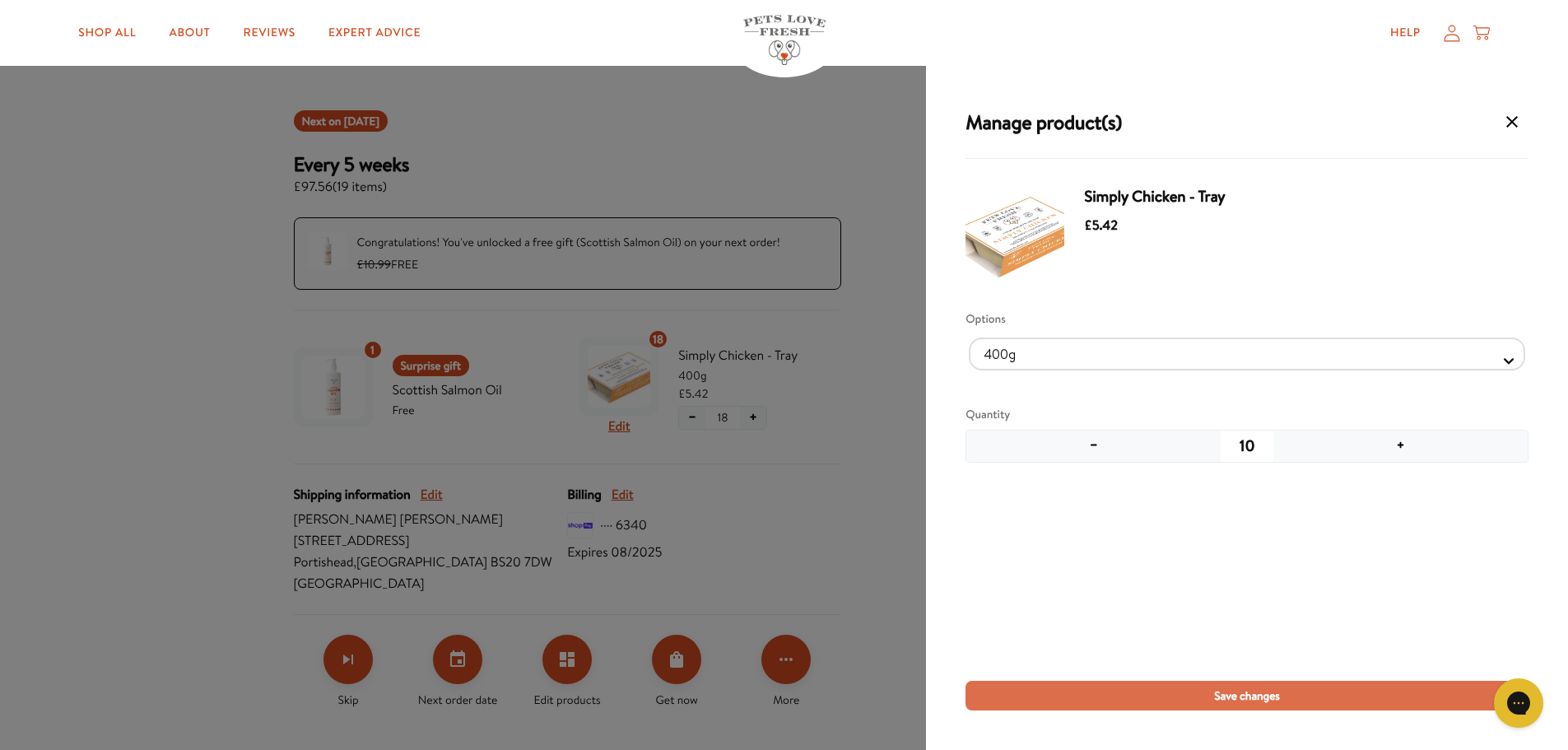
click at [1265, 697] on span "Save changes" at bounding box center [1247, 696] width 66 height 18
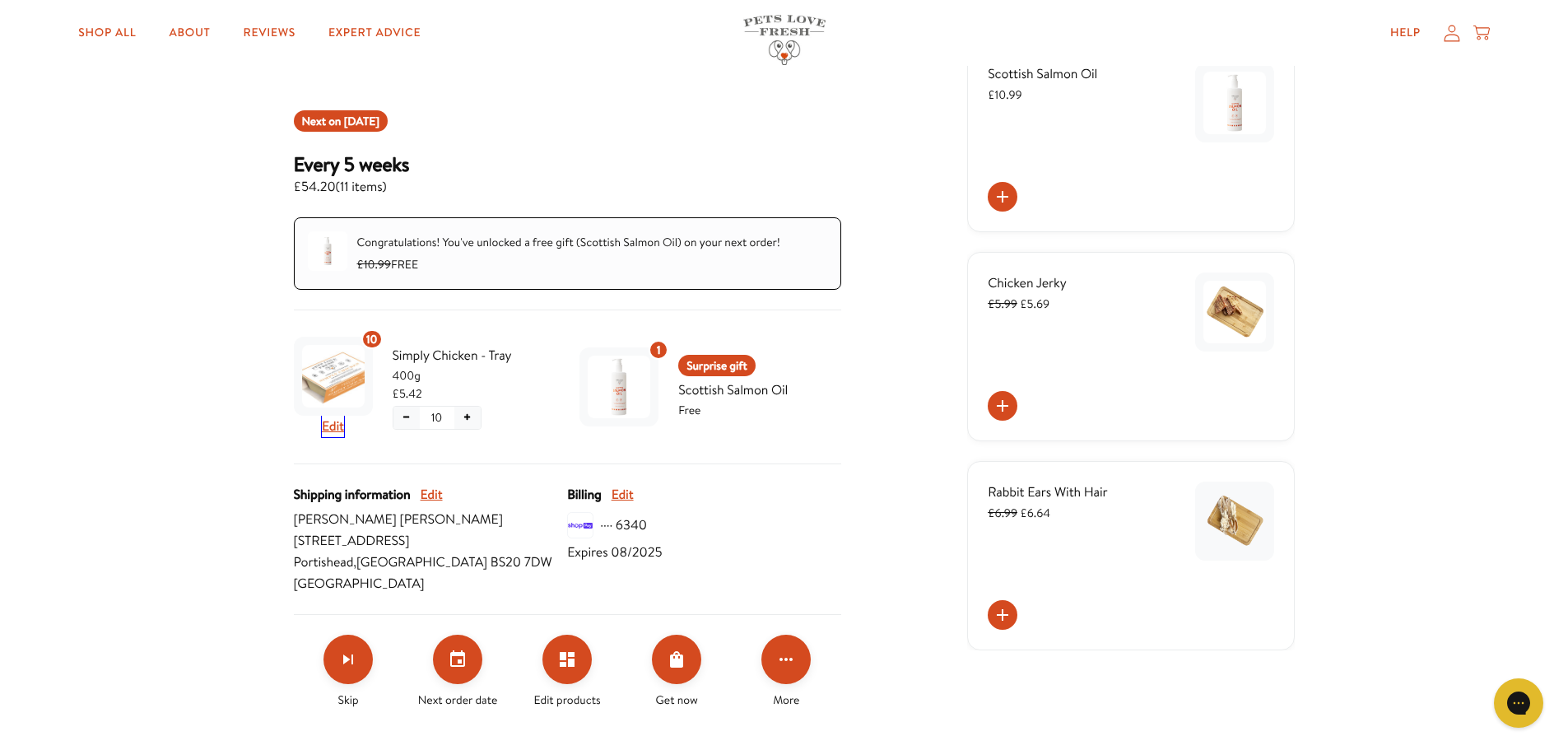
click at [333, 426] on button "Edit" at bounding box center [333, 427] width 23 height 22
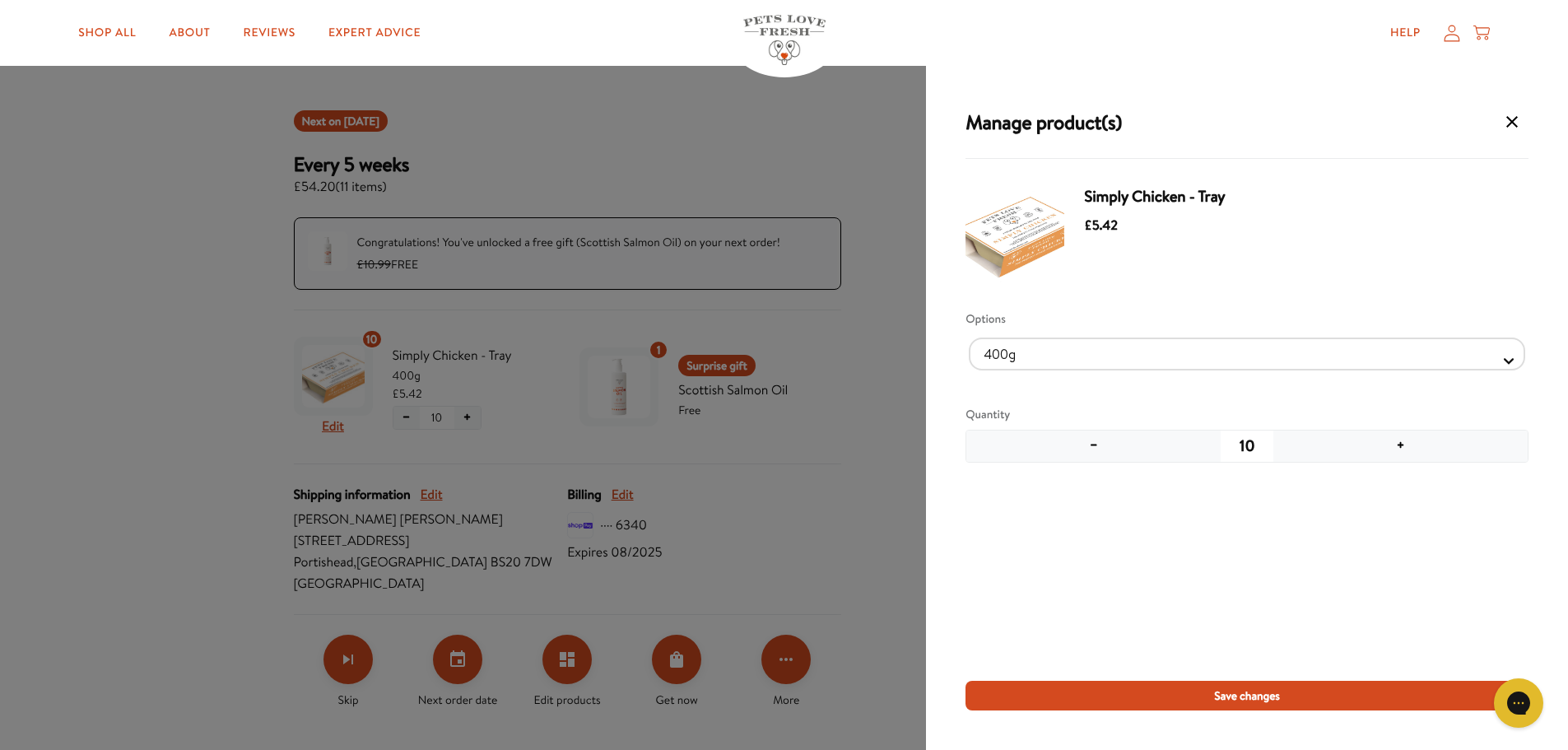
click at [1401, 444] on button "+" at bounding box center [1400, 446] width 254 height 32
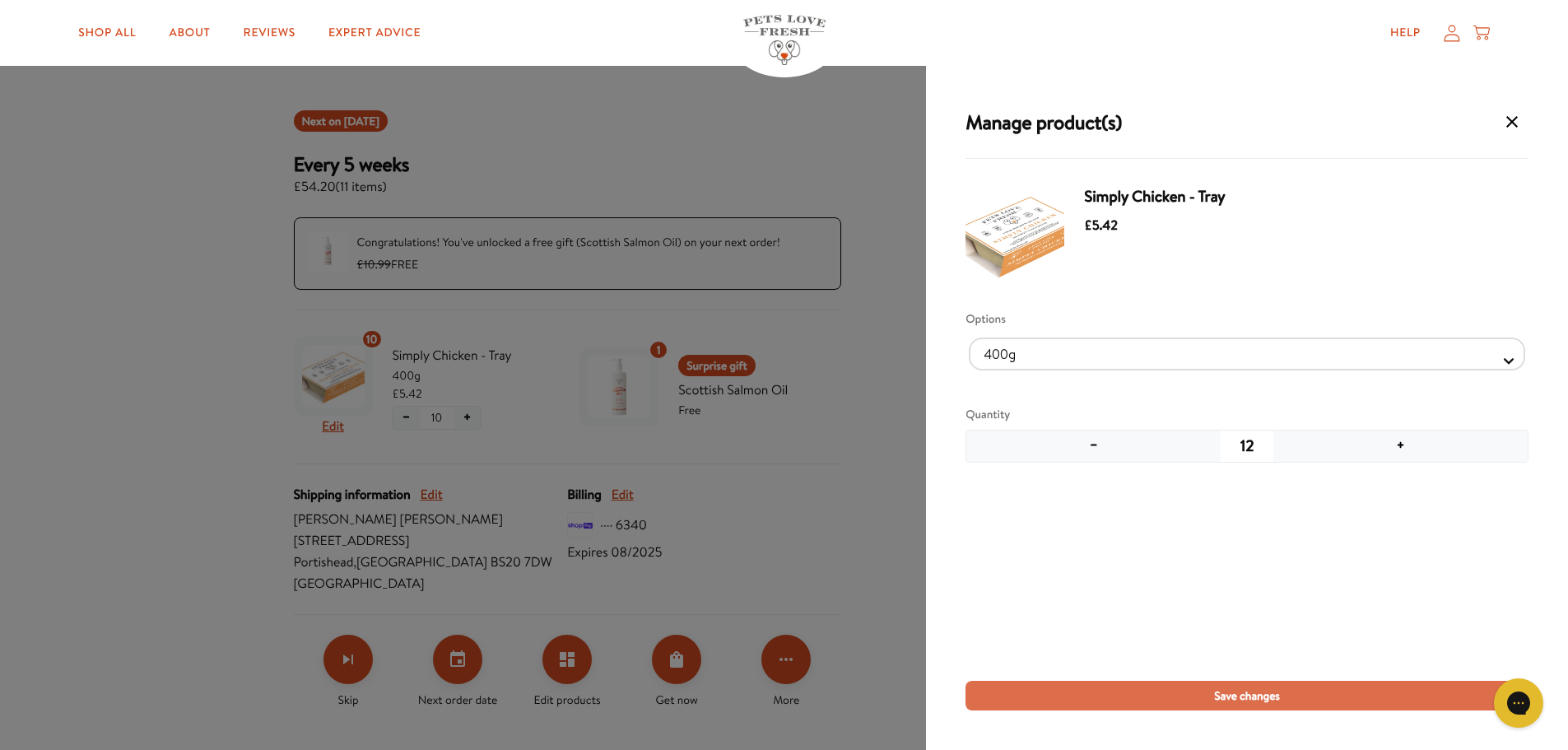
click at [1246, 702] on span "Save changes" at bounding box center [1247, 696] width 66 height 18
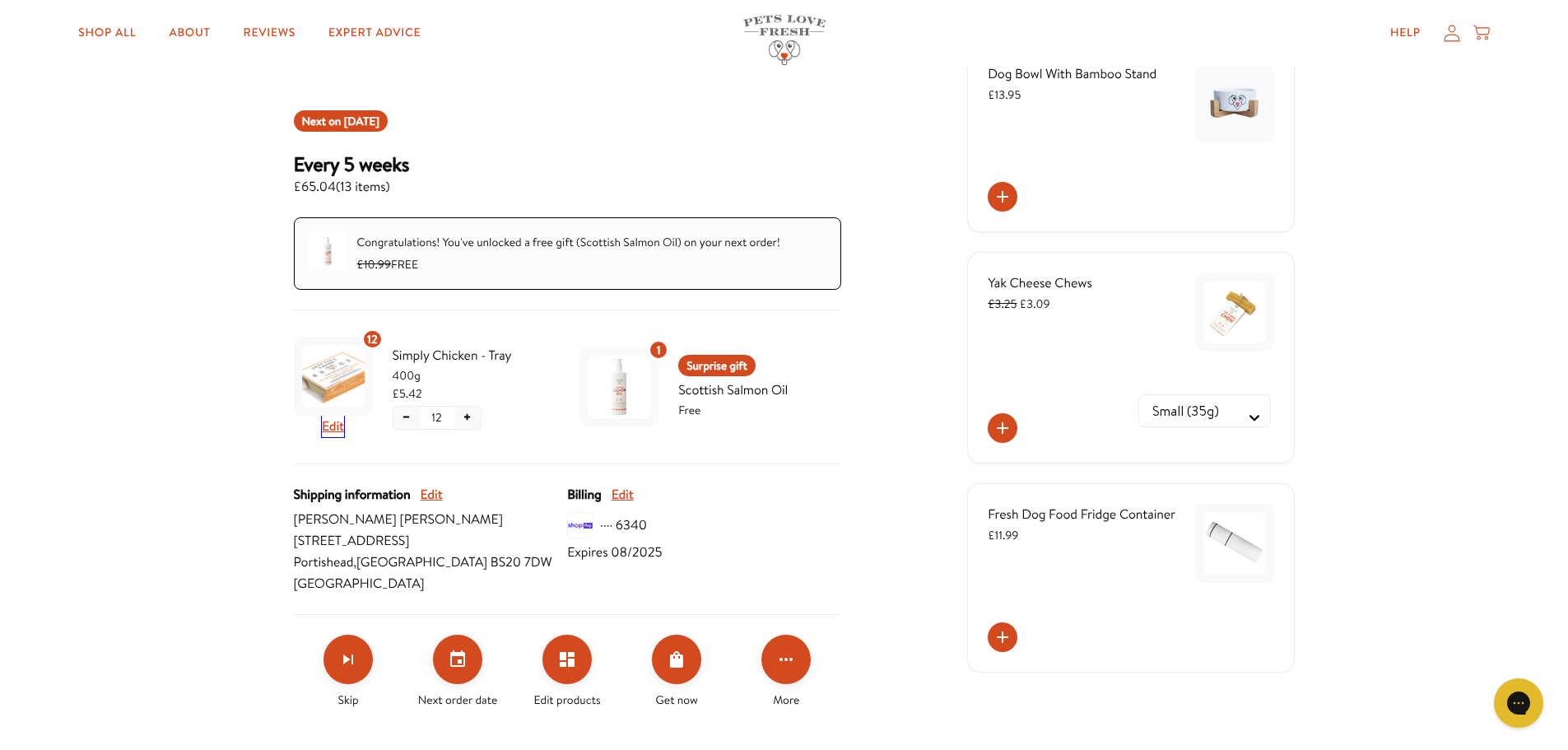
click at [336, 421] on button "Edit" at bounding box center [333, 427] width 23 height 22
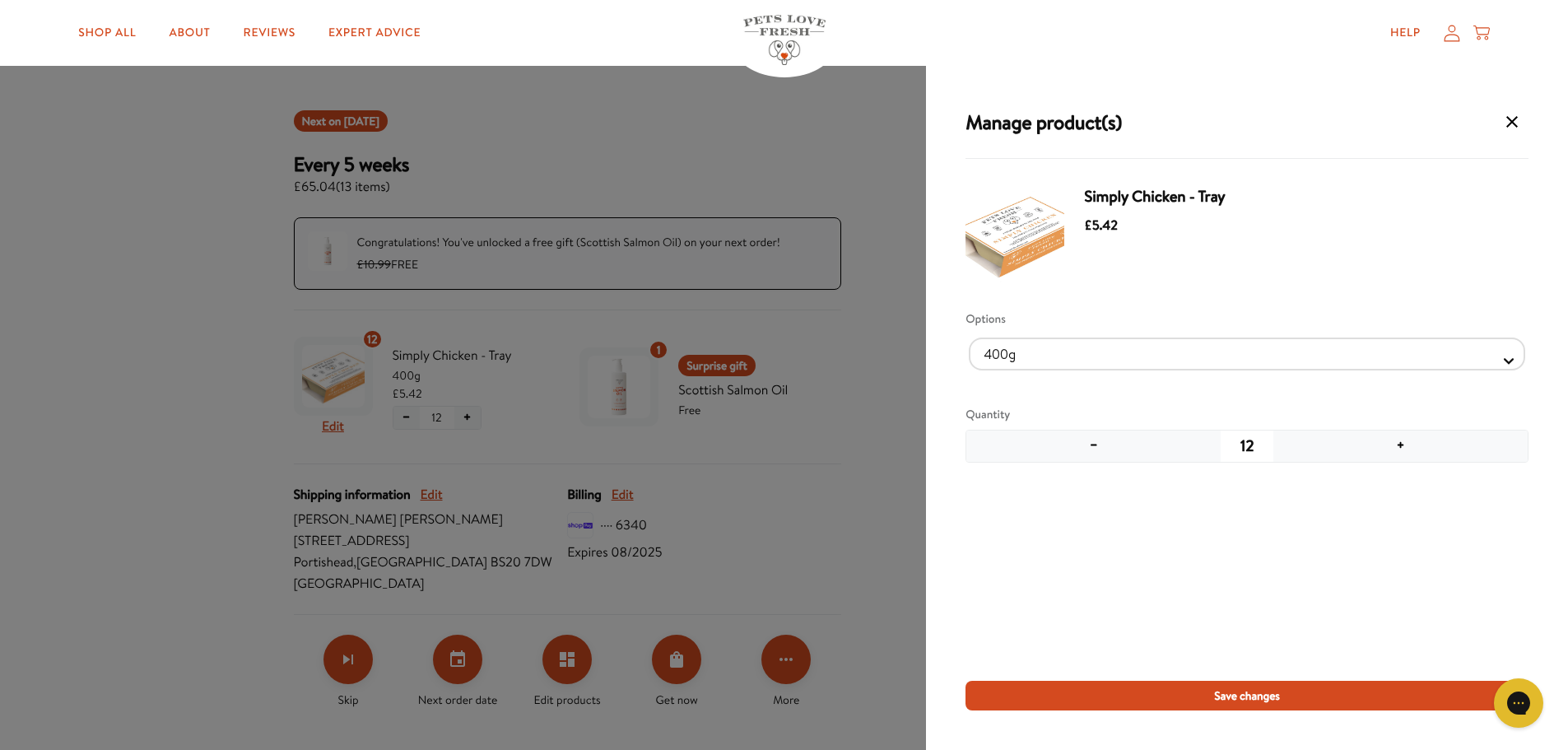
click at [1093, 438] on button "−" at bounding box center [1094, 446] width 254 height 32
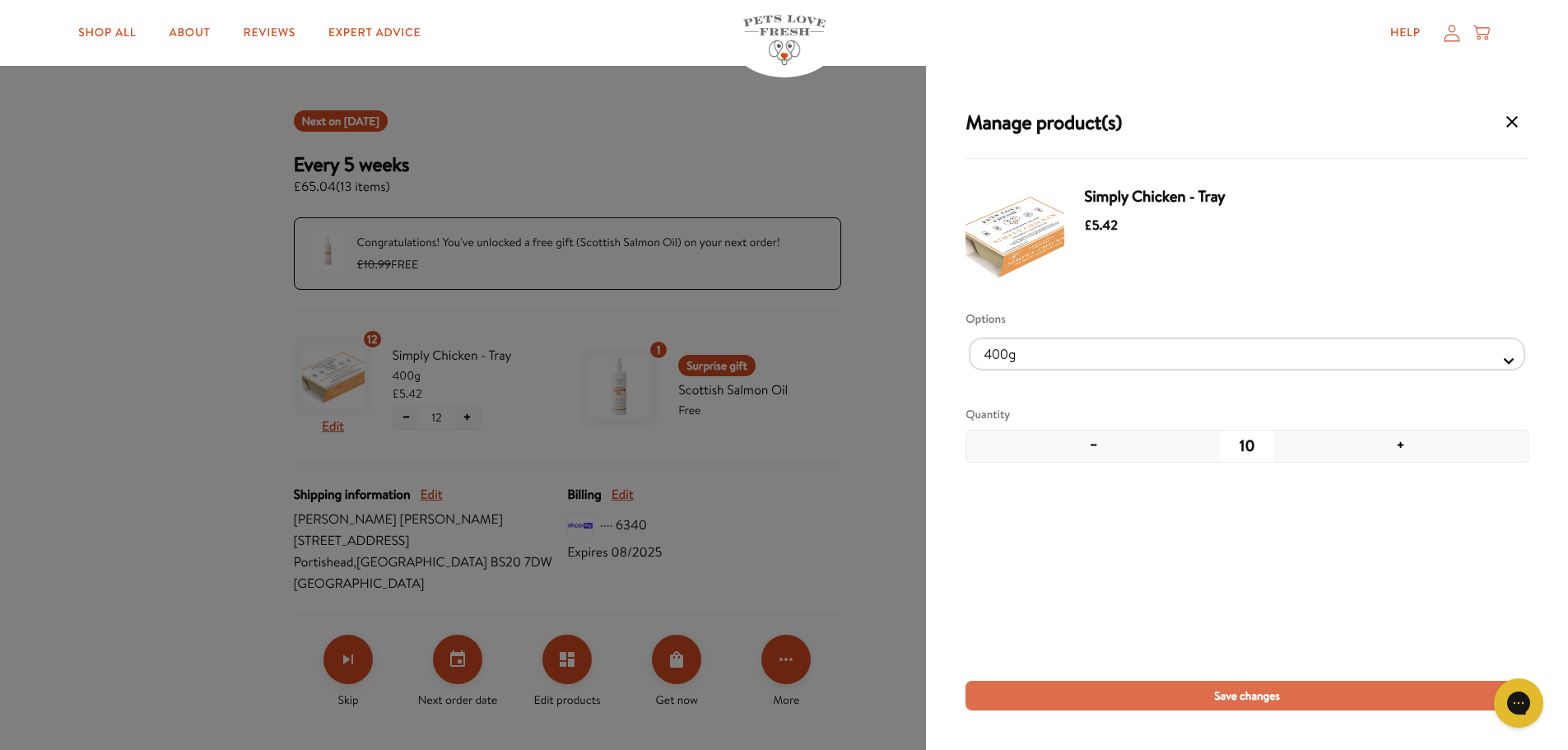
click at [1267, 693] on span "Save changes" at bounding box center [1247, 696] width 66 height 18
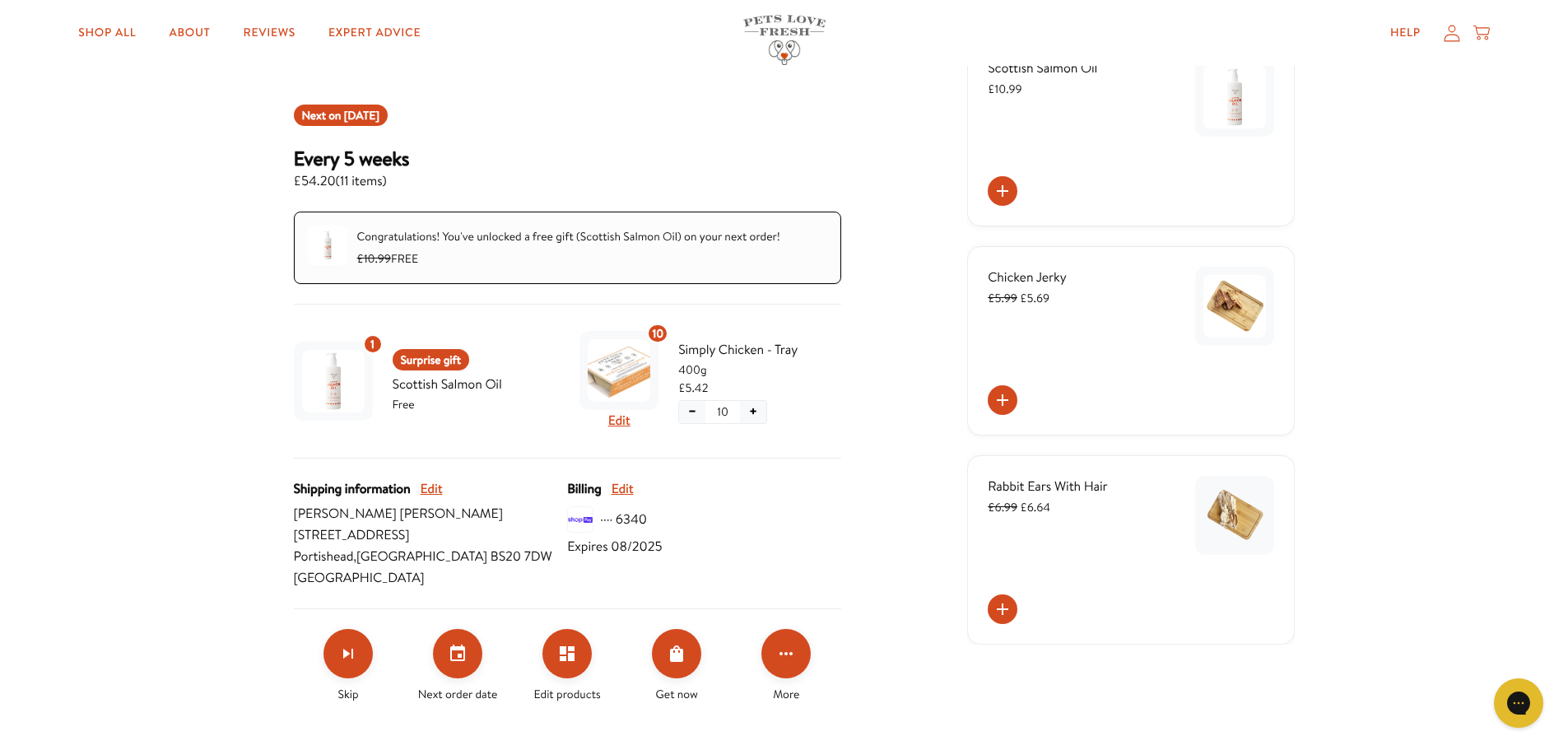
scroll to position [0, 0]
